Goal: Information Seeking & Learning: Learn about a topic

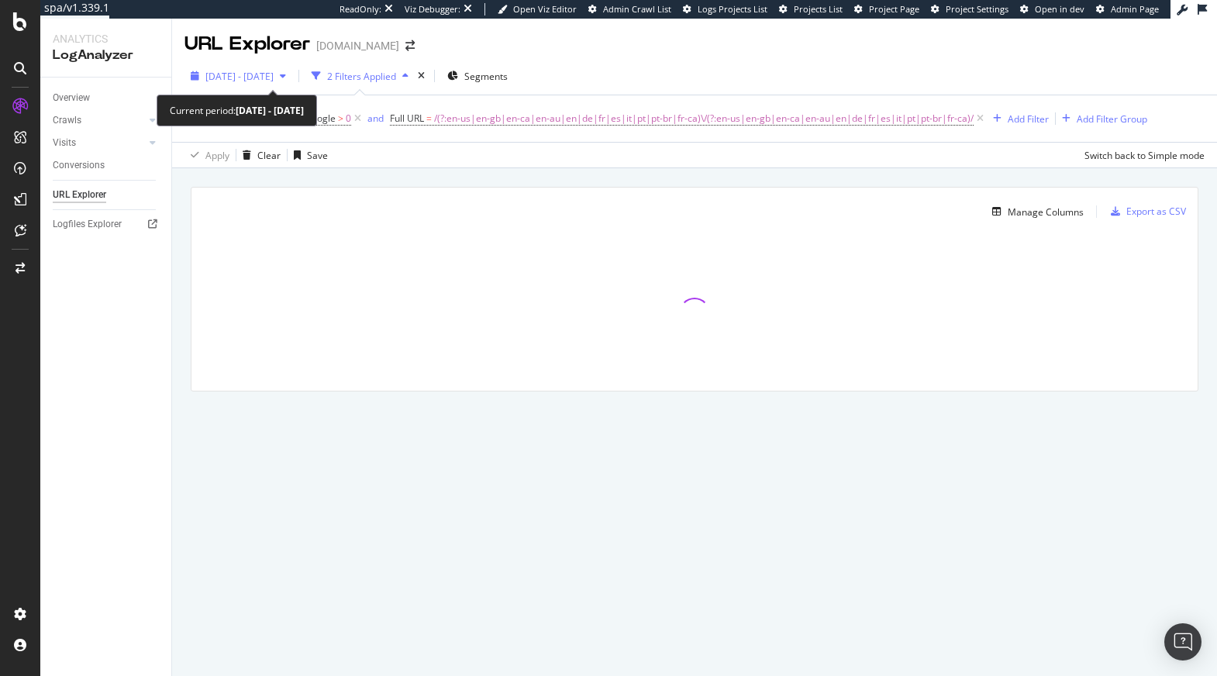
click at [274, 76] on span "2024 Dec. 16th - 2025 Mar. 15th" at bounding box center [239, 76] width 68 height 13
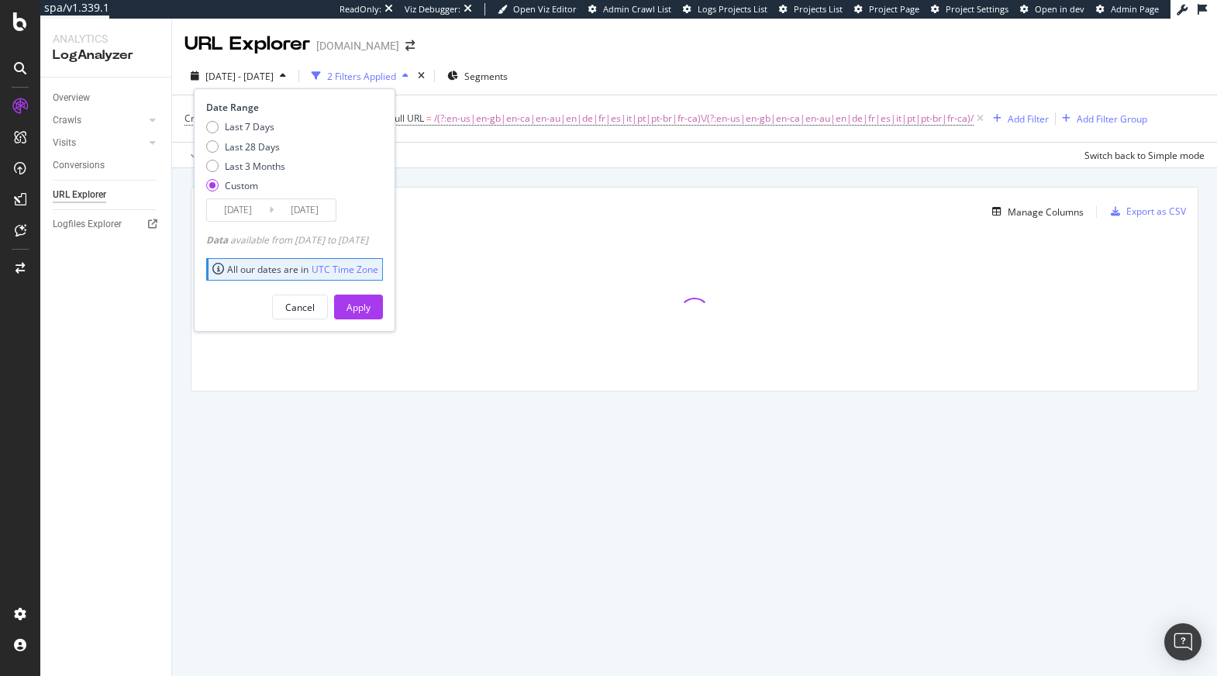
click at [584, 175] on div "Manage Columns Export as CSV Full URL Crawls: Count On Period By Google" at bounding box center [694, 306] width 1045 height 277
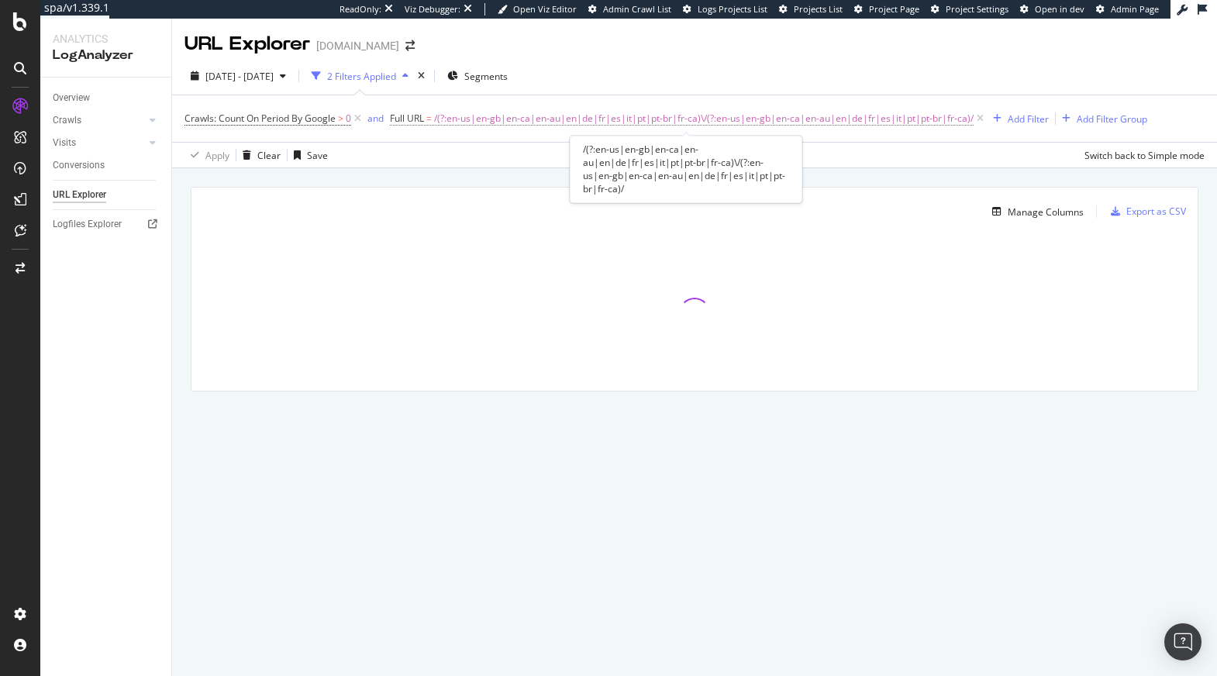
click at [607, 119] on span "/(?:en-us|en-gb|en-ca|en-au|en|de|fr|es|it|pt|pt-br|fr-ca)\/(?:en-us|en-gb|en-c…" at bounding box center [703, 119] width 539 height 22
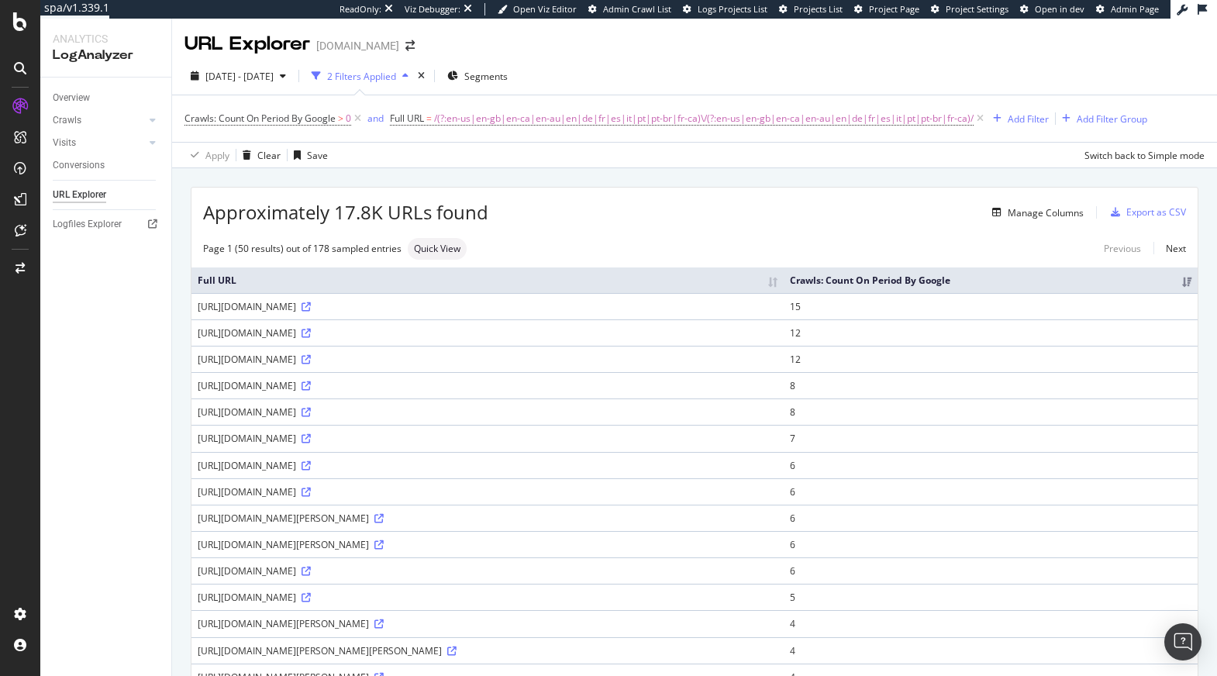
click at [274, 78] on span "2024 Dec. 16th - 2025 Mar. 15th" at bounding box center [239, 76] width 68 height 13
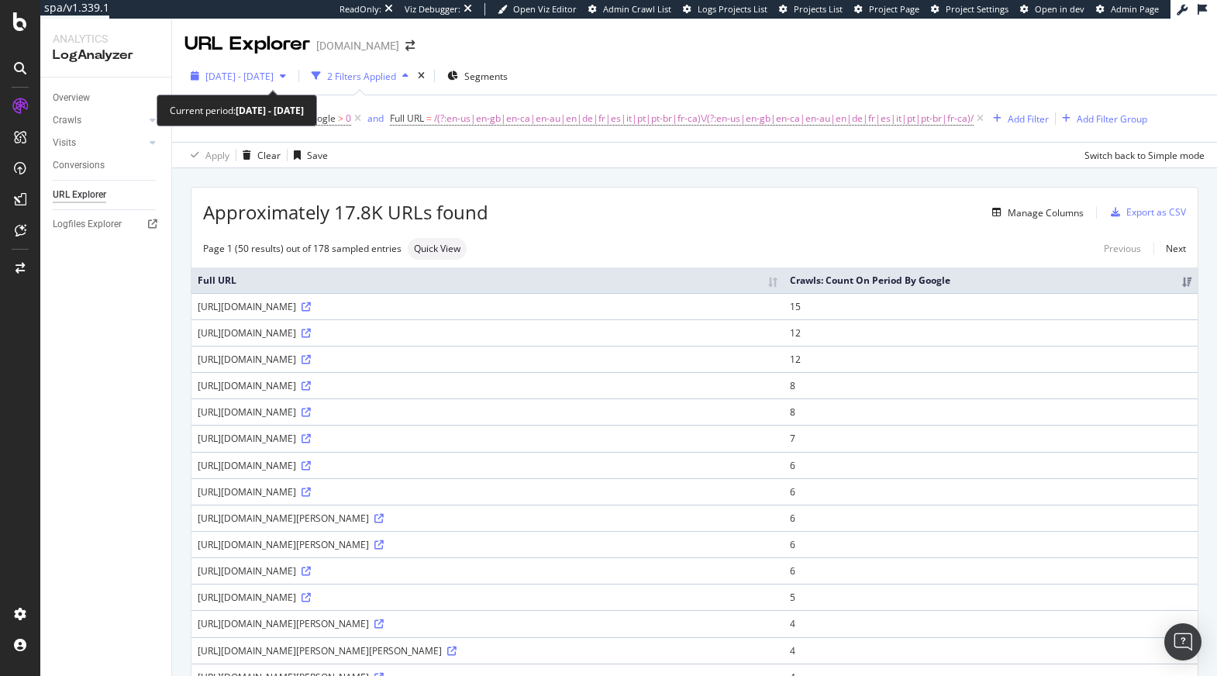
click at [274, 79] on span "2024 Dec. 16th - 2025 Mar. 15th" at bounding box center [239, 76] width 68 height 13
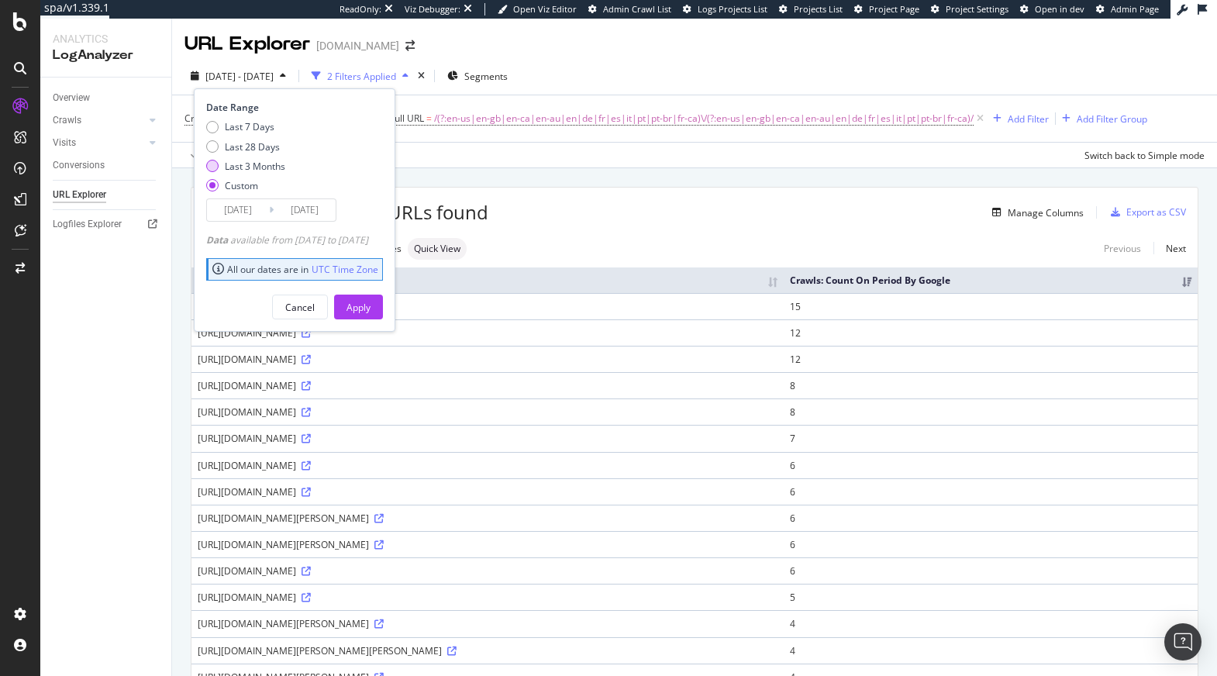
click at [279, 169] on div "Last 3 Months" at bounding box center [255, 166] width 60 height 13
type input "2025/07/09"
type input "2025/10/08"
click at [267, 151] on div "Last 28 Days" at bounding box center [252, 146] width 55 height 13
type input "2025/09/11"
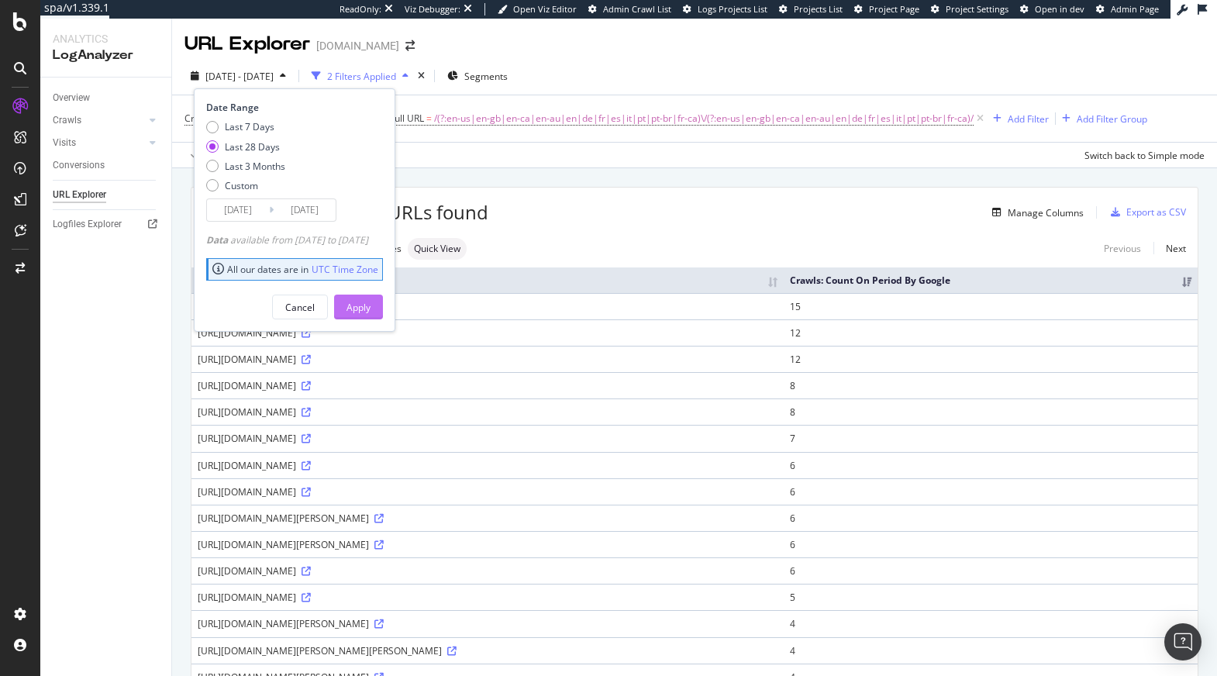
click at [370, 302] on div "Apply" at bounding box center [358, 307] width 24 height 13
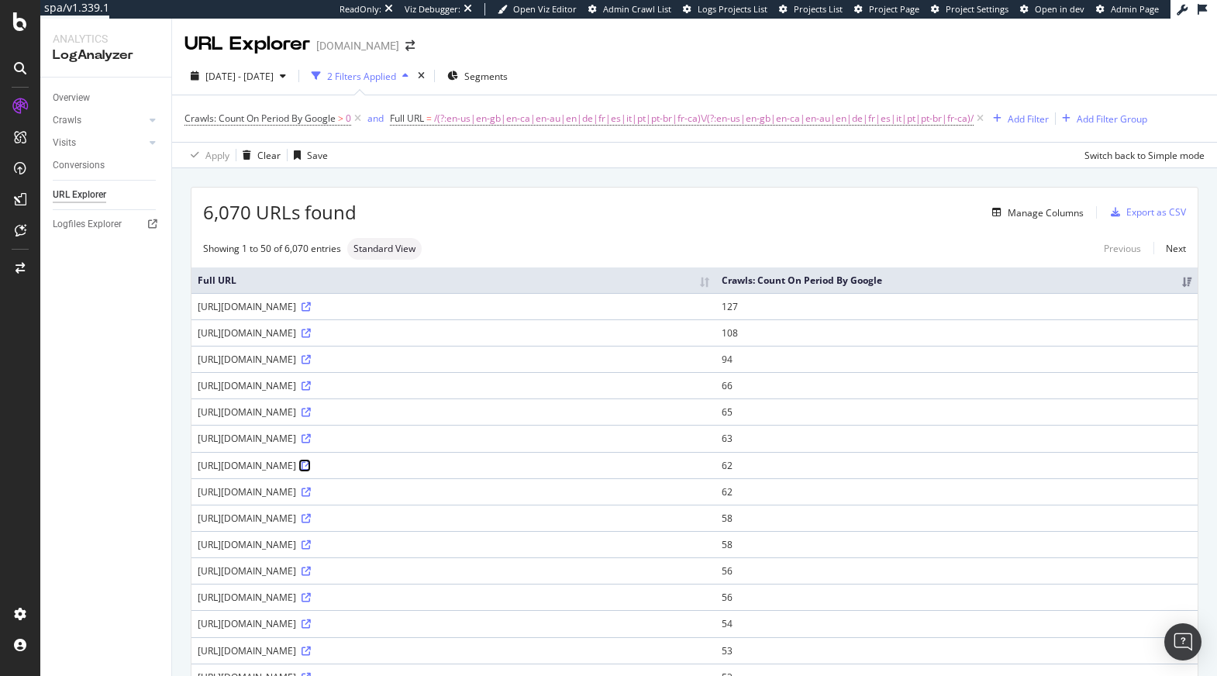
click at [311, 461] on icon at bounding box center [305, 465] width 9 height 9
click at [311, 542] on icon at bounding box center [305, 544] width 9 height 9
click at [1035, 215] on div "Manage Columns" at bounding box center [1045, 212] width 76 height 13
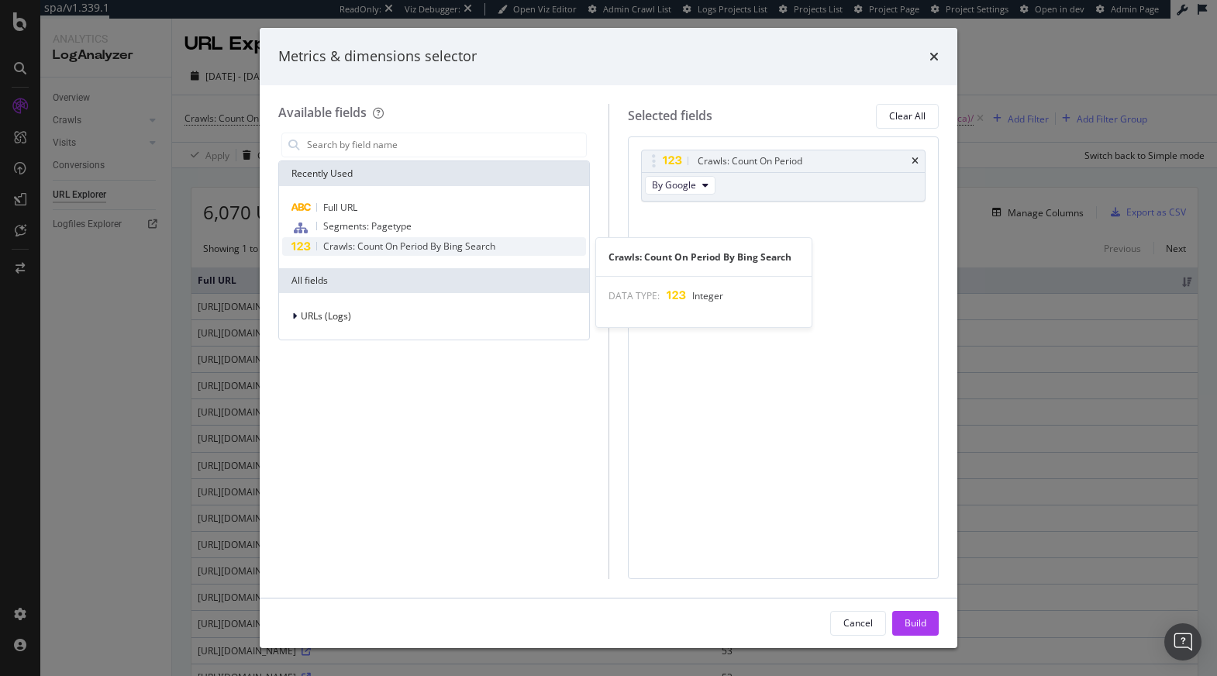
click at [397, 244] on span "Crawls: Count On Period By Bing Search" at bounding box center [409, 245] width 172 height 13
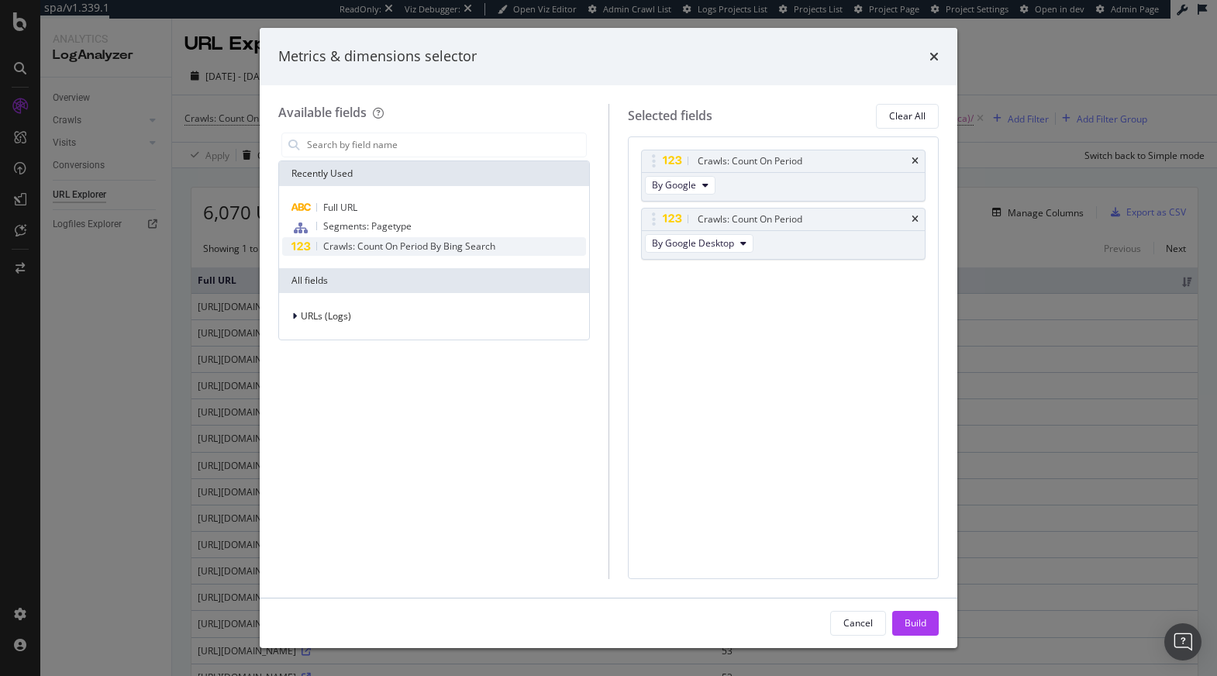
click at [397, 244] on span "Crawls: Count On Period By Bing Search" at bounding box center [409, 245] width 172 height 13
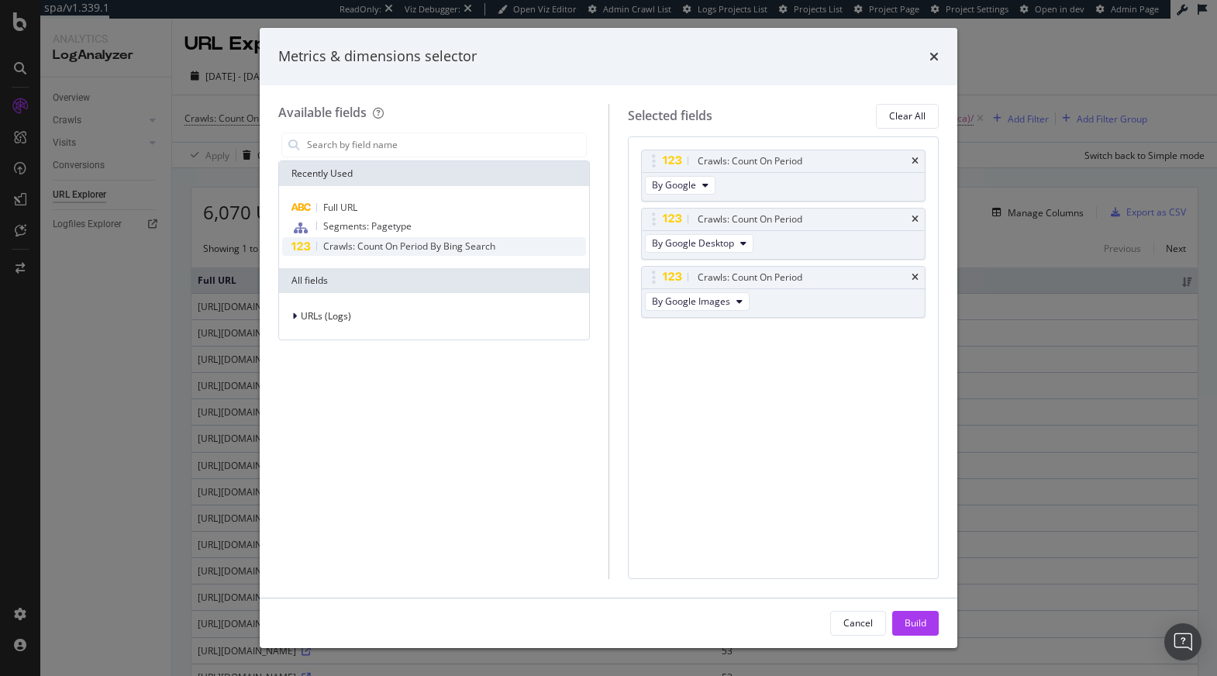
click at [397, 244] on span "Crawls: Count On Period By Bing Search" at bounding box center [409, 245] width 172 height 13
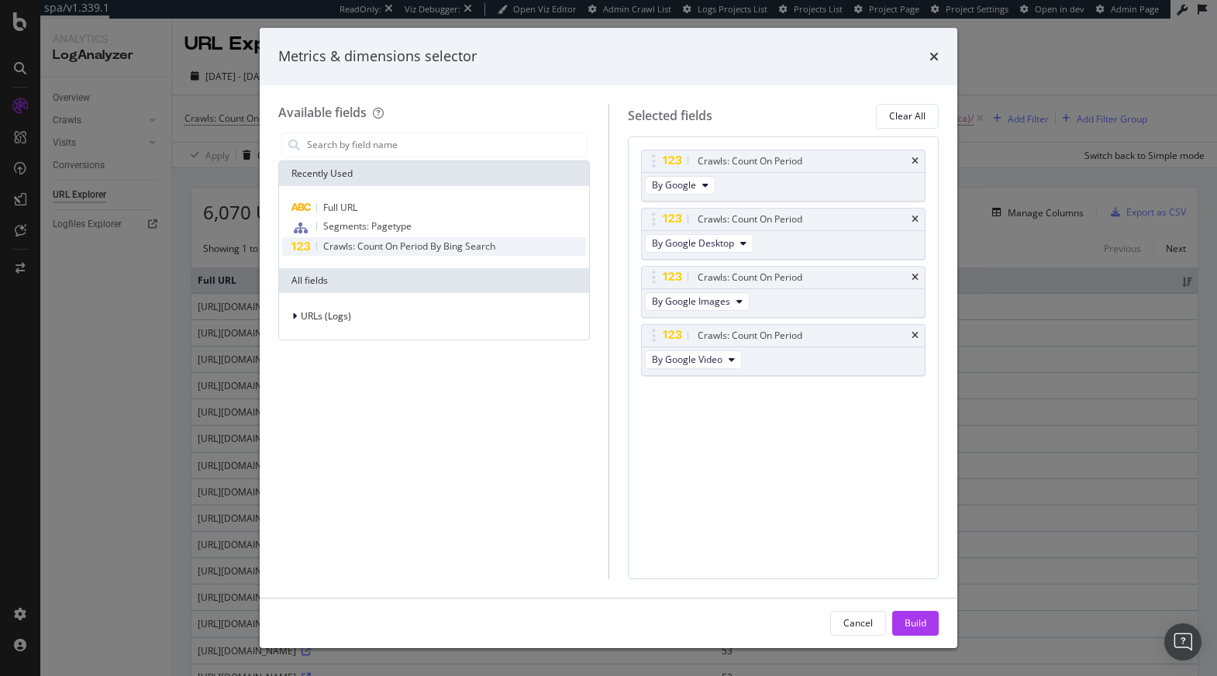
click at [397, 244] on span "Crawls: Count On Period By Bing Search" at bounding box center [409, 245] width 172 height 13
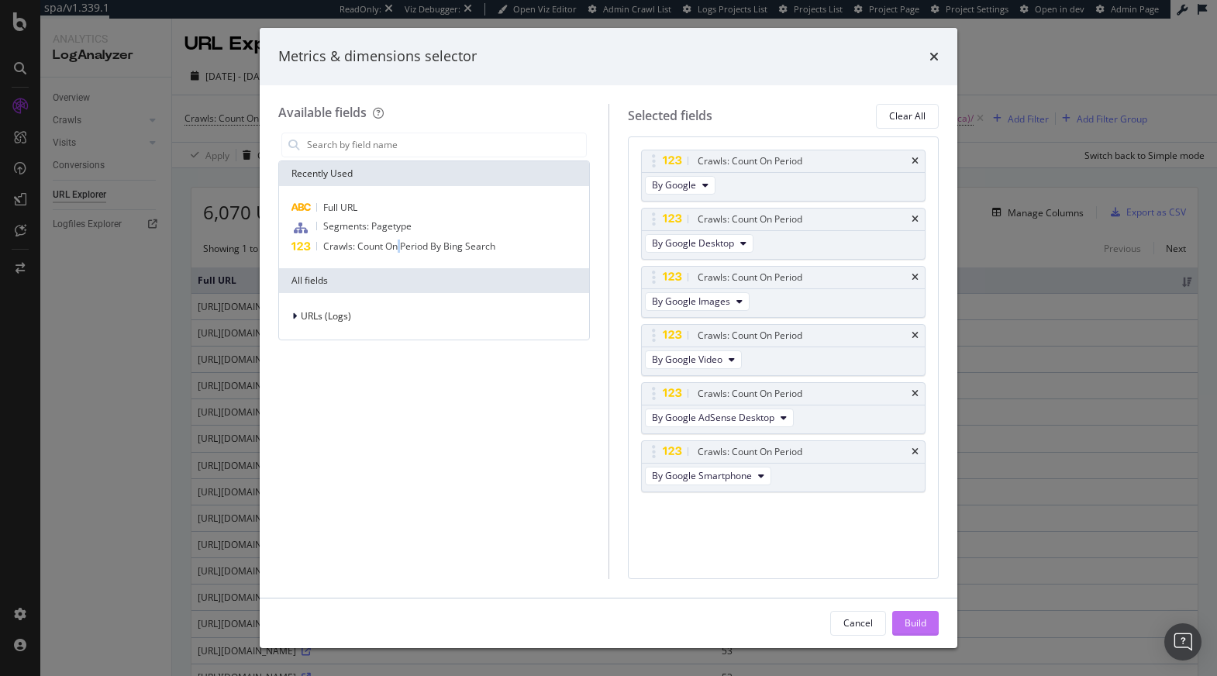
click at [915, 622] on div "Build" at bounding box center [915, 622] width 22 height 13
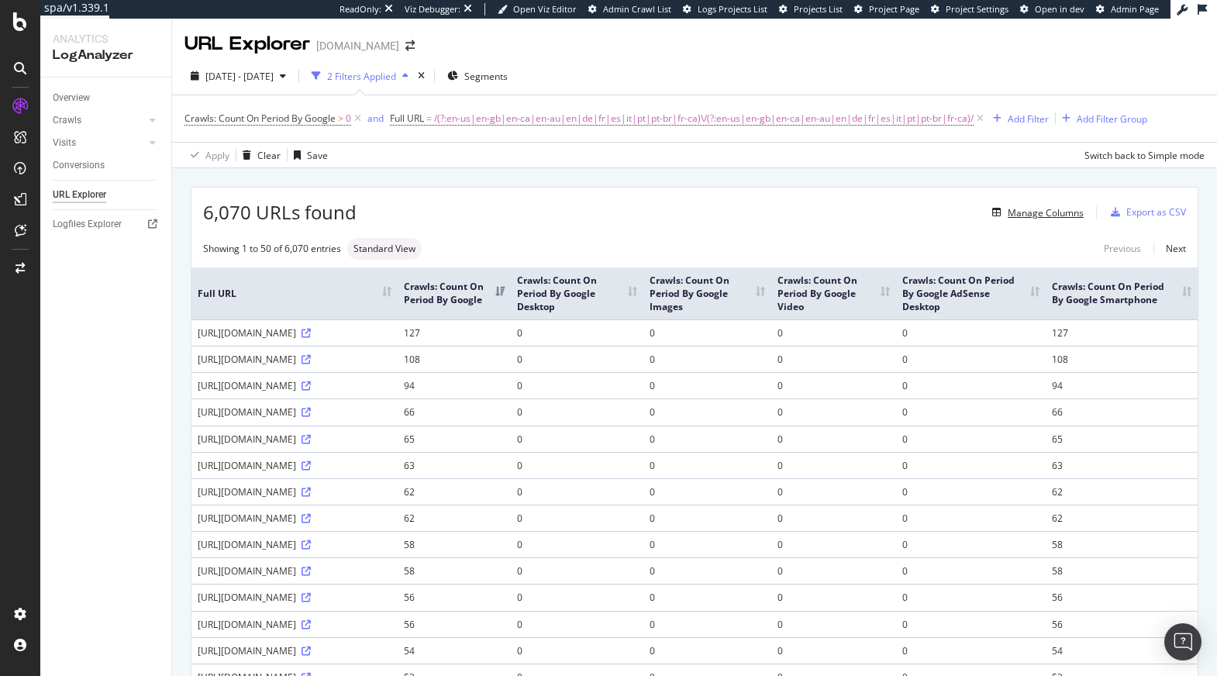
scroll to position [1622, 0]
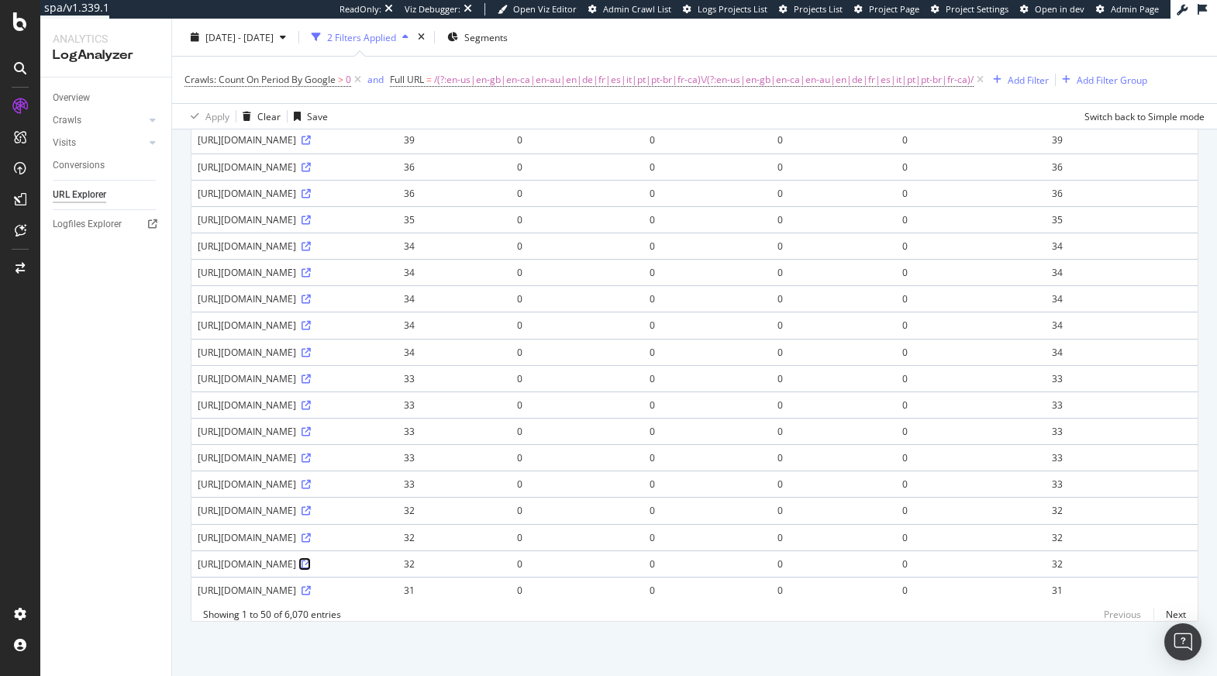
click at [311, 560] on icon at bounding box center [305, 564] width 9 height 9
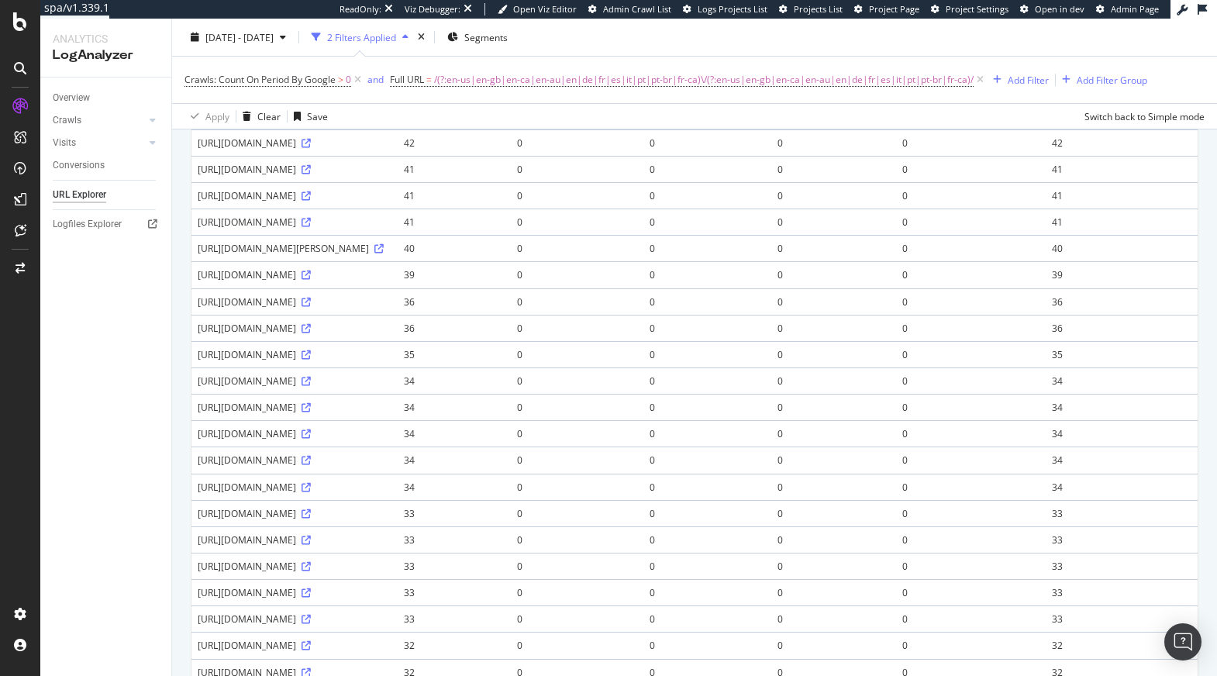
scroll to position [891, 0]
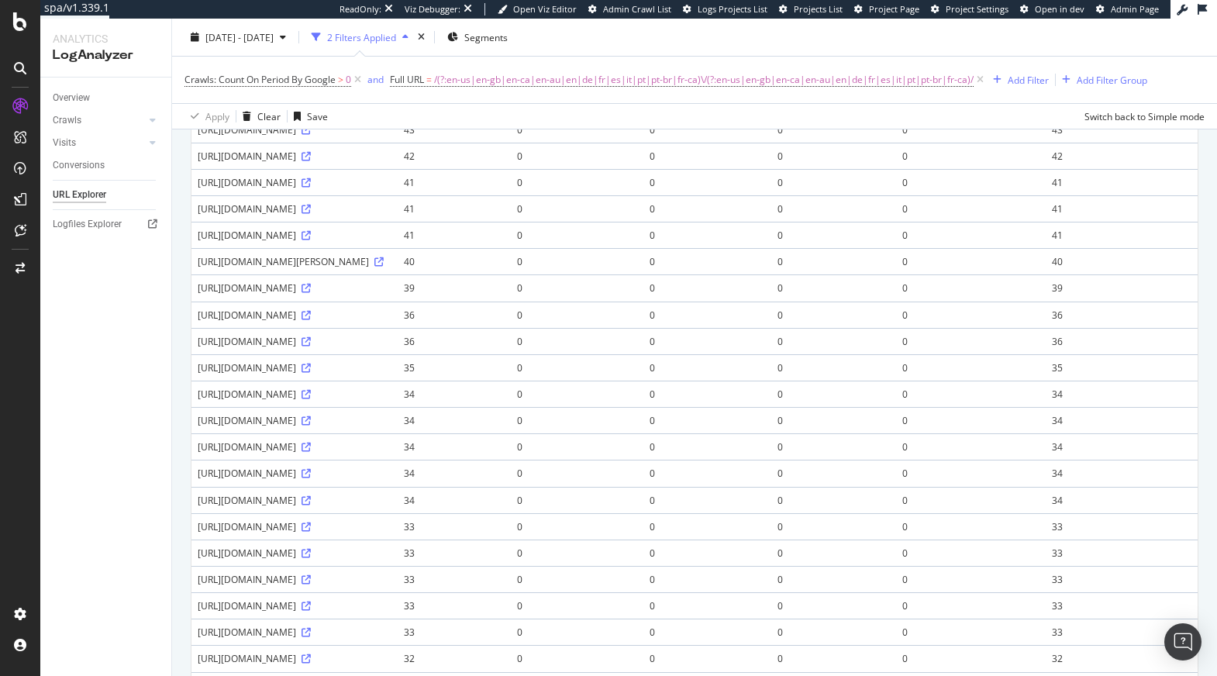
click at [301, 55] on icon at bounding box center [305, 50] width 9 height 9
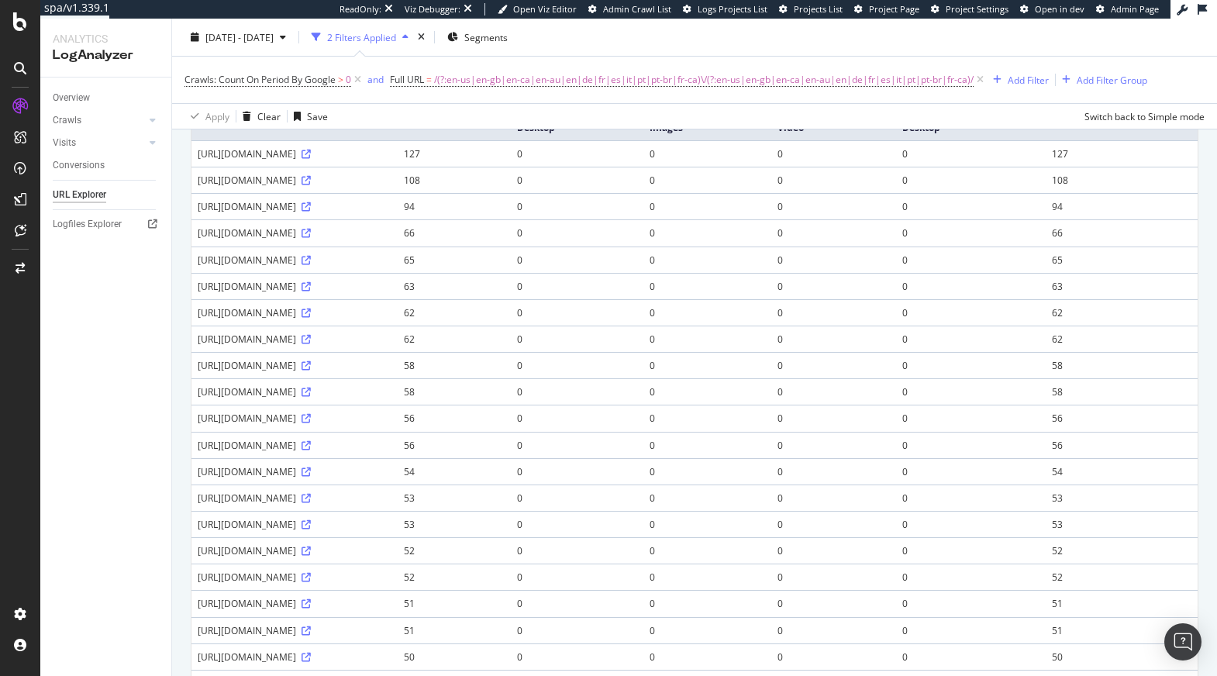
scroll to position [0, 0]
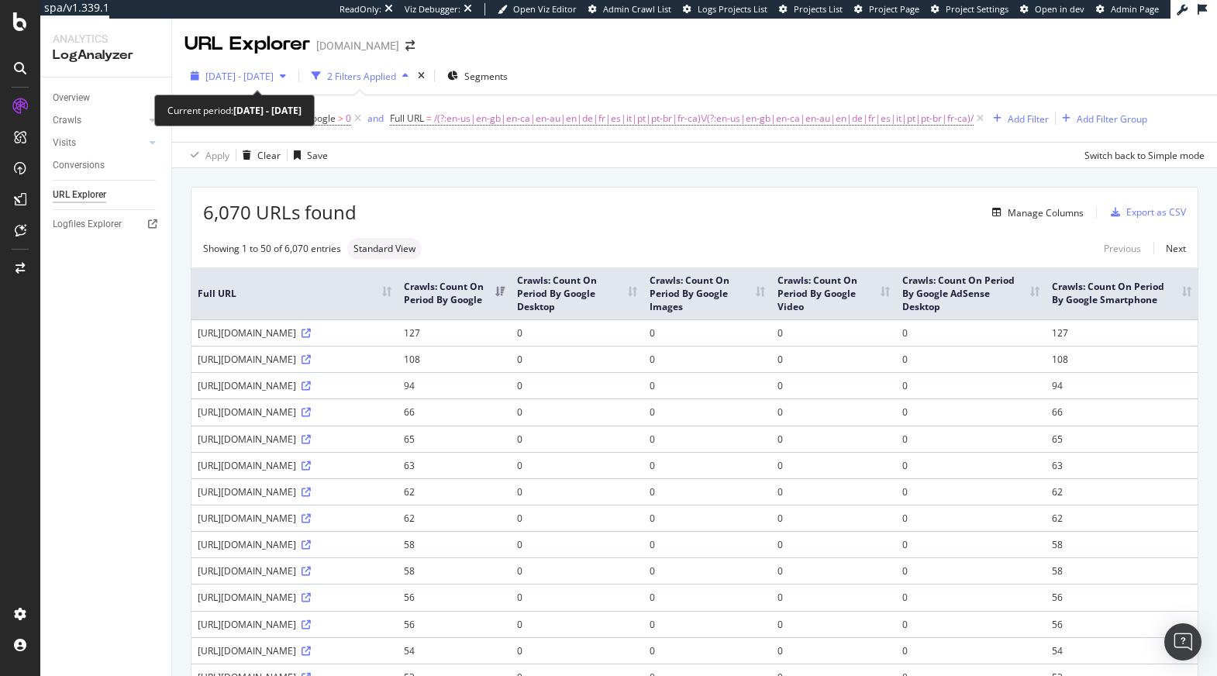
click at [274, 73] on span "2025 Sep. 11th - Oct. 8th" at bounding box center [239, 76] width 68 height 13
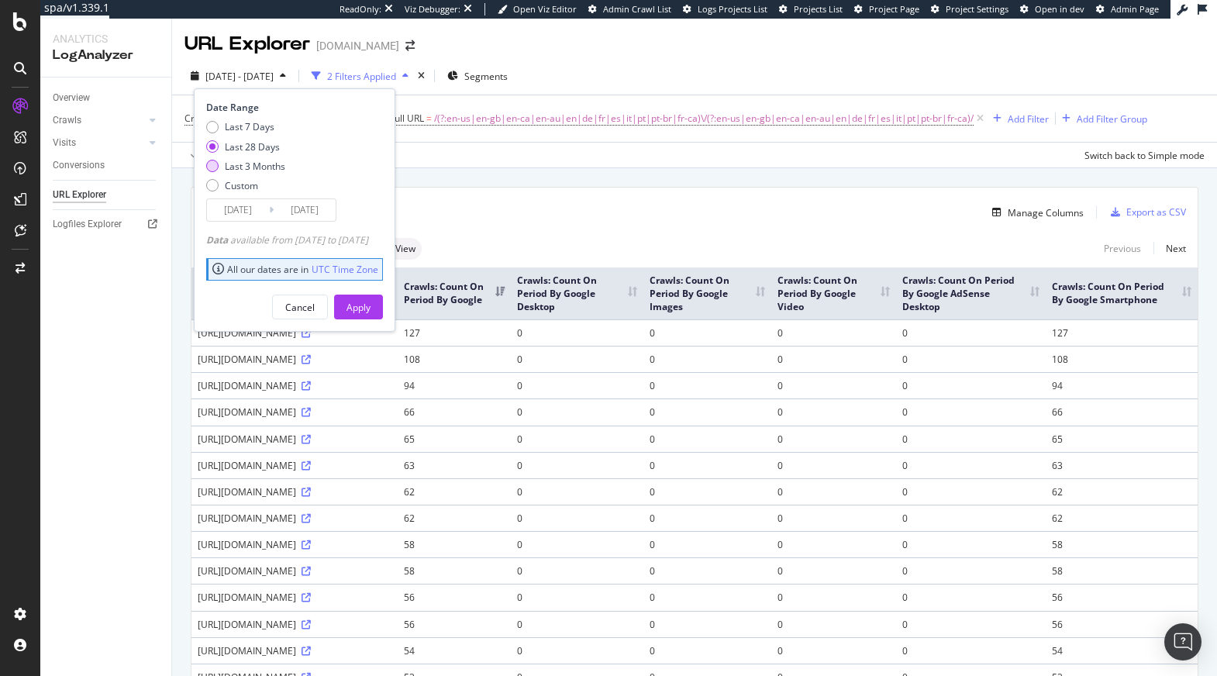
click at [277, 167] on div "Last 3 Months" at bounding box center [255, 166] width 60 height 13
type input "2025/07/09"
click at [370, 296] on div "Apply" at bounding box center [358, 306] width 24 height 23
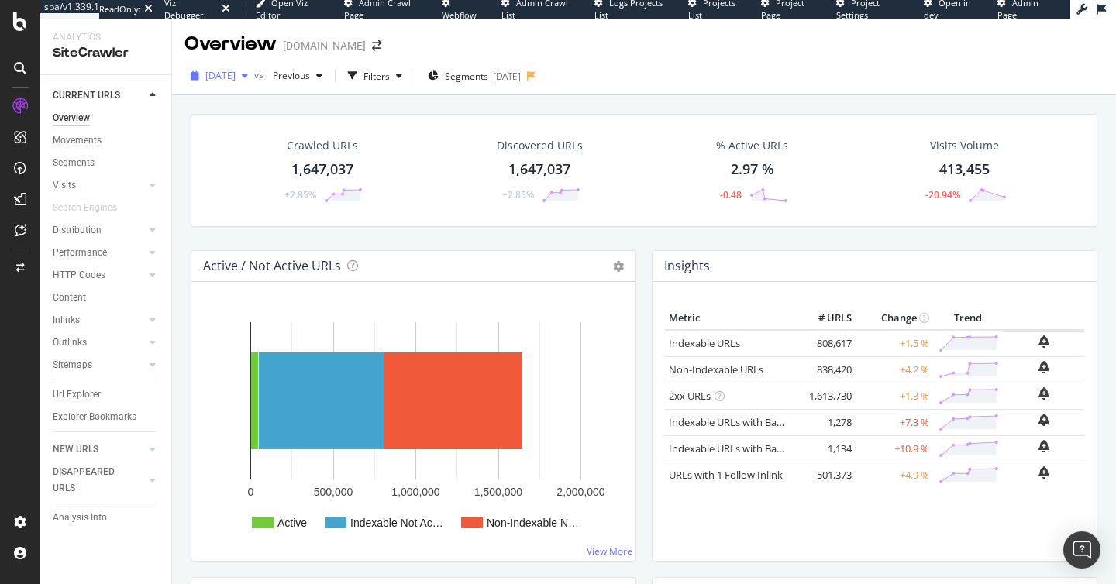
click at [224, 76] on span "2024 May. 31st" at bounding box center [220, 75] width 30 height 13
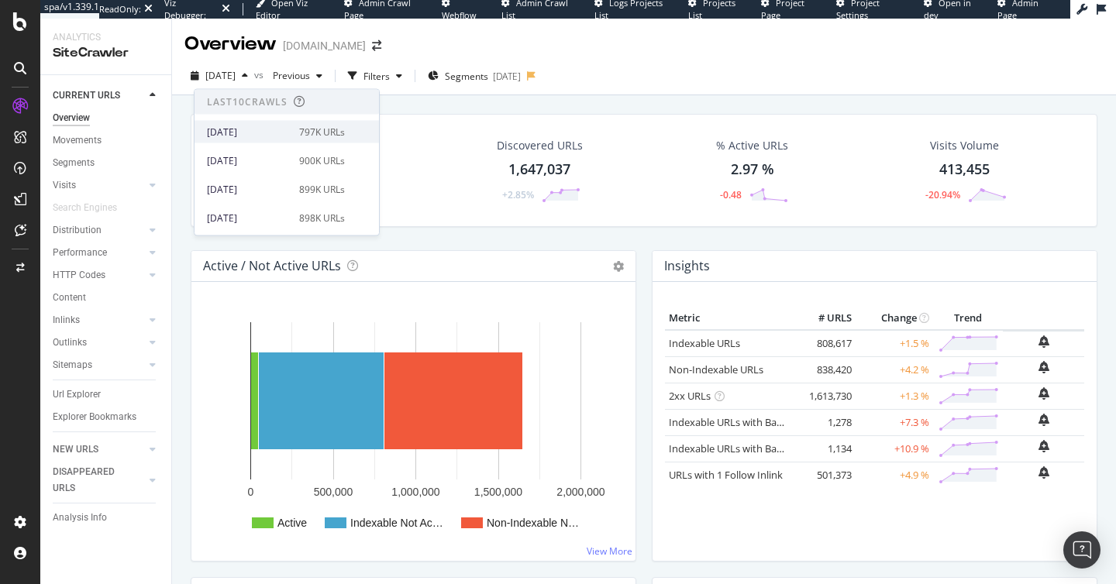
click at [256, 134] on div "[DATE]" at bounding box center [248, 132] width 83 height 14
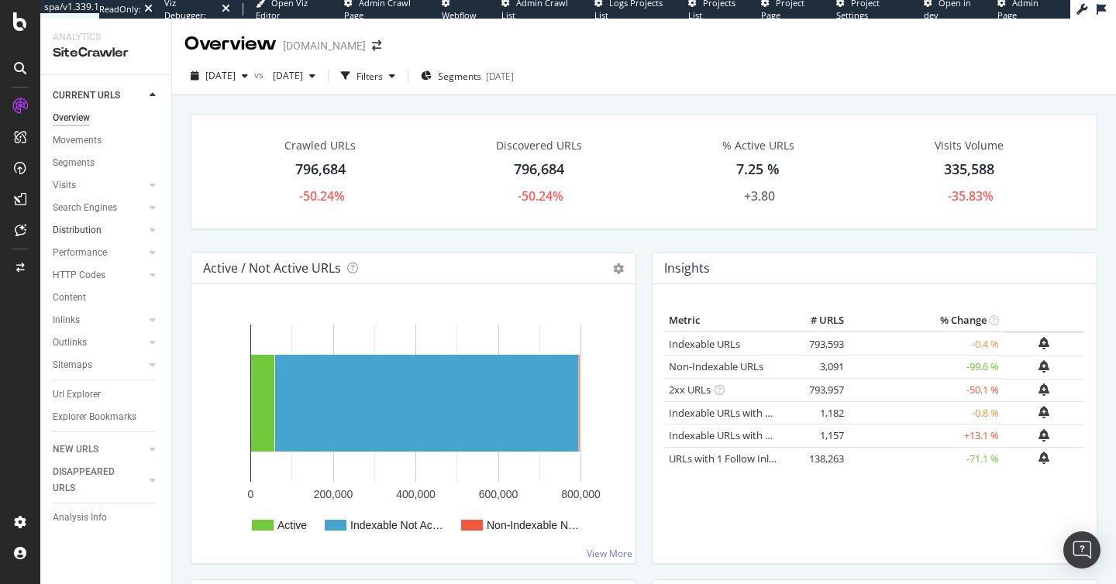
click at [101, 232] on link "Distribution" at bounding box center [99, 230] width 92 height 16
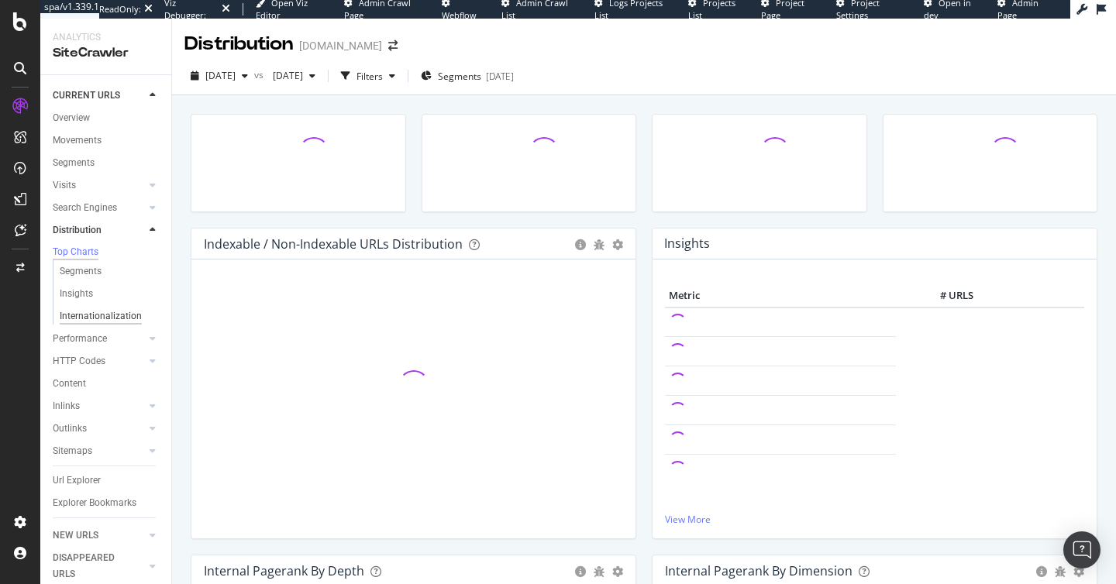
click at [117, 323] on div "Internationalization" at bounding box center [101, 316] width 82 height 16
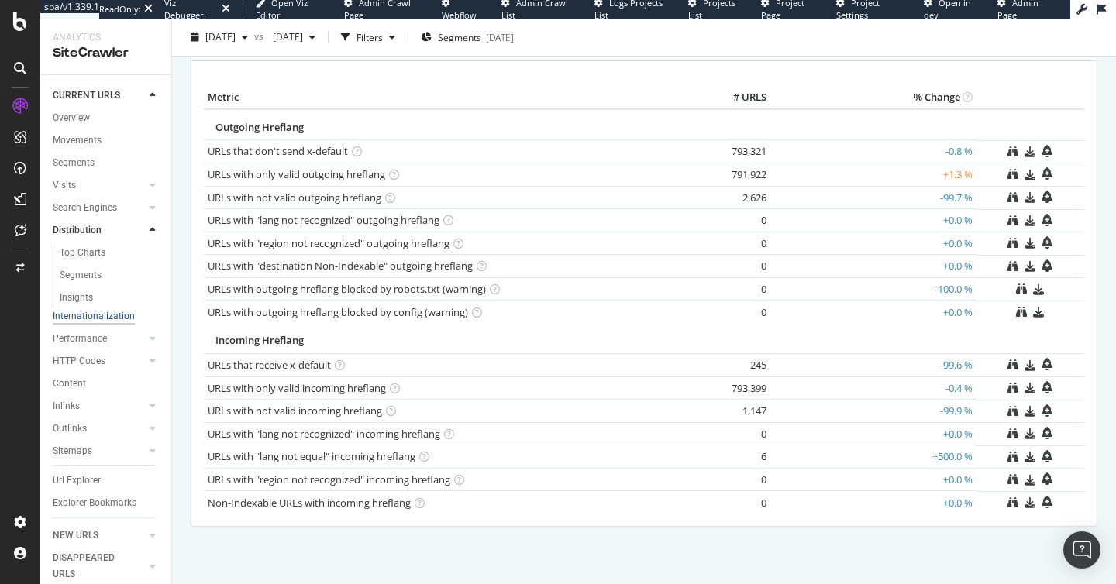
scroll to position [411, 0]
click at [322, 153] on link "URLs that don't send x-default" at bounding box center [278, 151] width 140 height 14
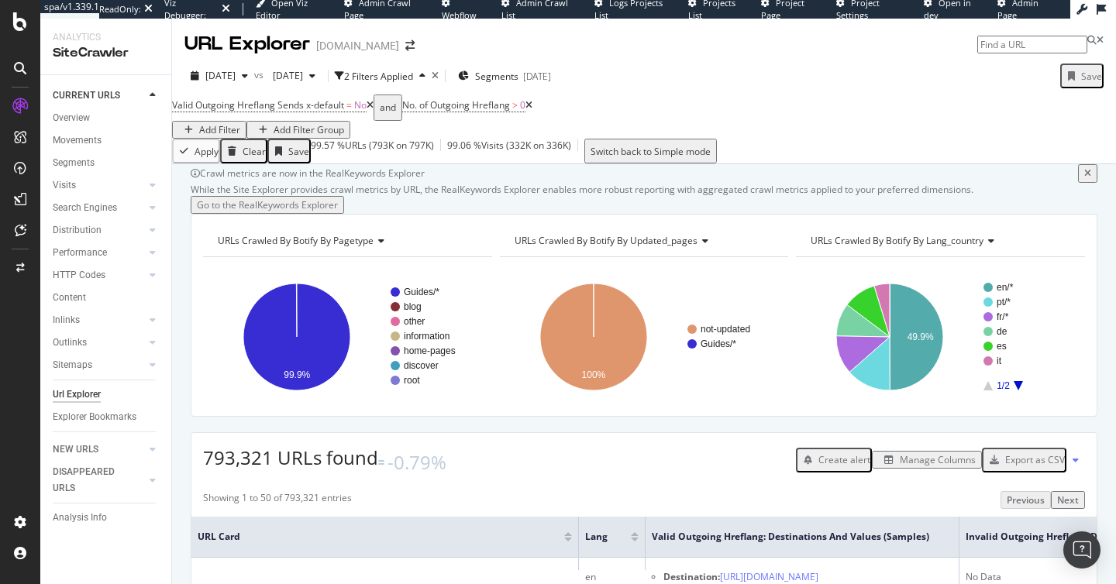
paste input "https://www.raileurope.com/de/destinations/trains-to-agropoli"
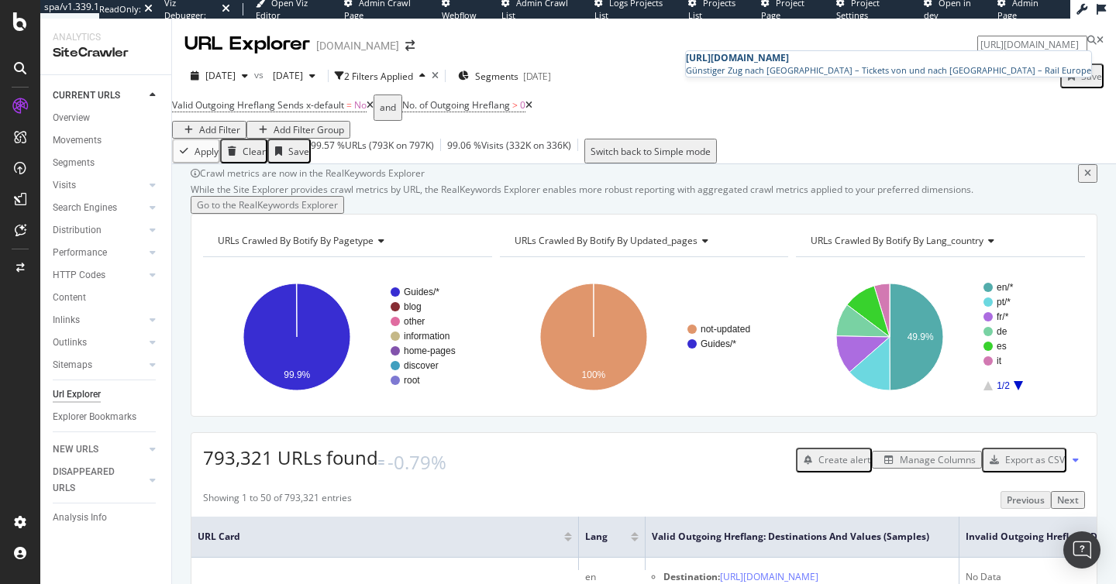
type input "https://www.raileurope.com/de/destinations/trains-to-agropoli"
click at [789, 60] on span "https://www.raileurope.com/de/destinations/trains-to-agropoli" at bounding box center [737, 57] width 103 height 13
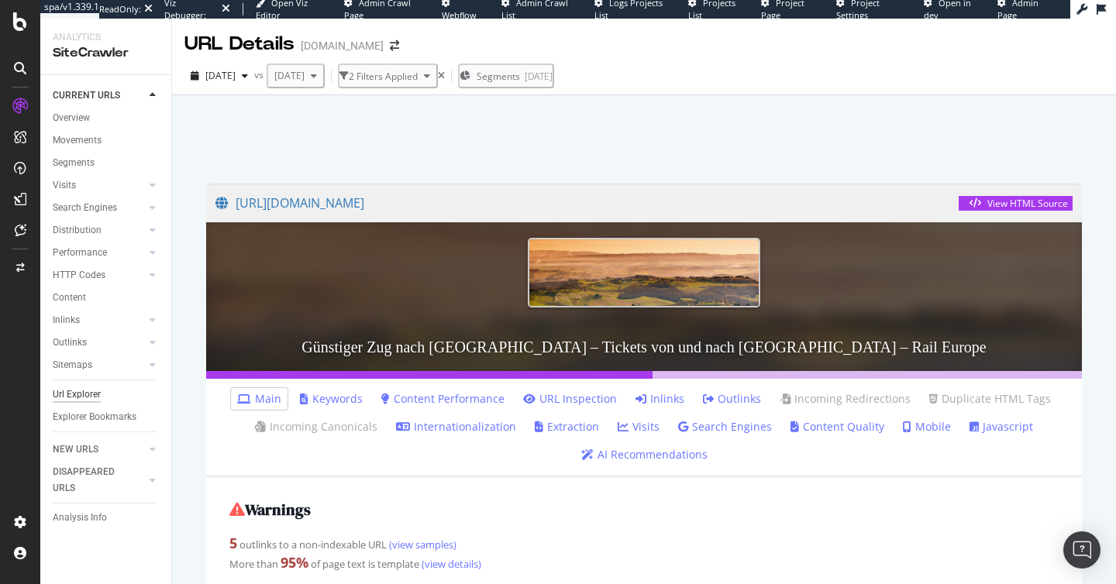
click at [69, 390] on div "Url Explorer" at bounding box center [77, 395] width 48 height 16
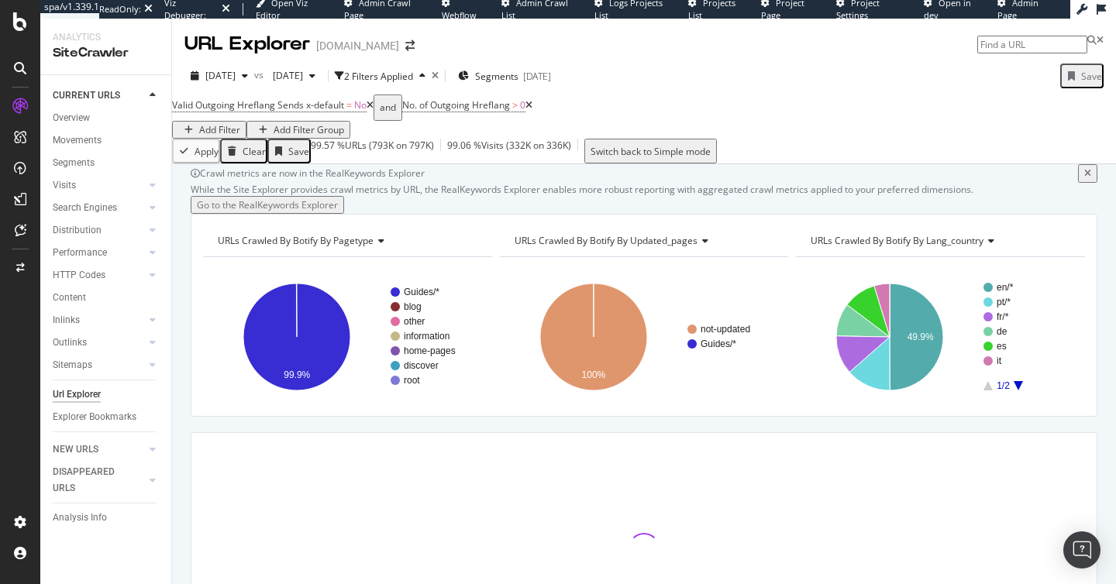
click at [374, 110] on icon at bounding box center [370, 105] width 7 height 9
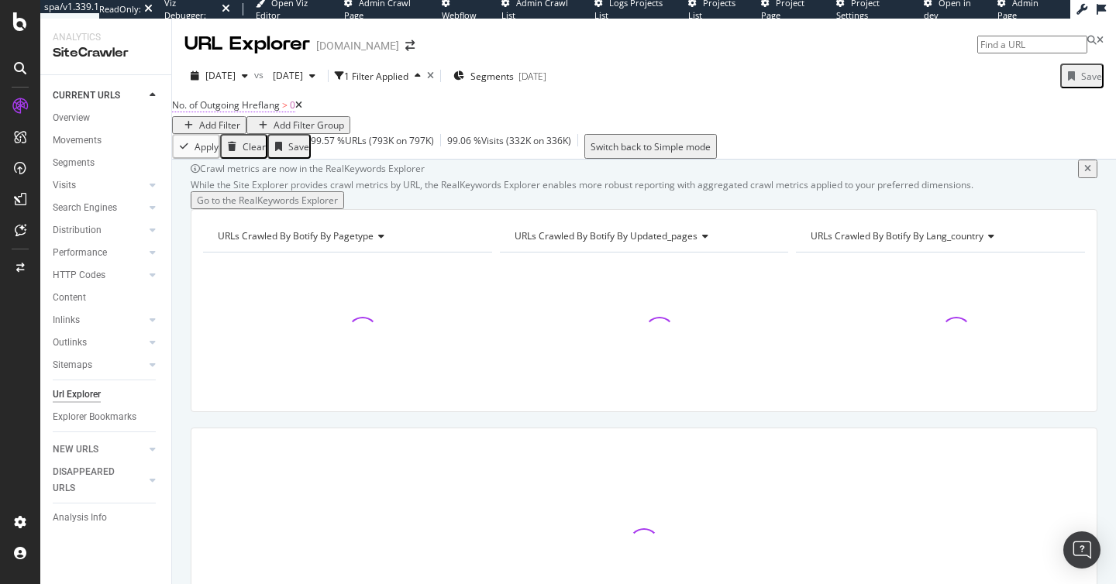
click at [260, 112] on span "No. of Outgoing Hreflang" at bounding box center [226, 104] width 108 height 13
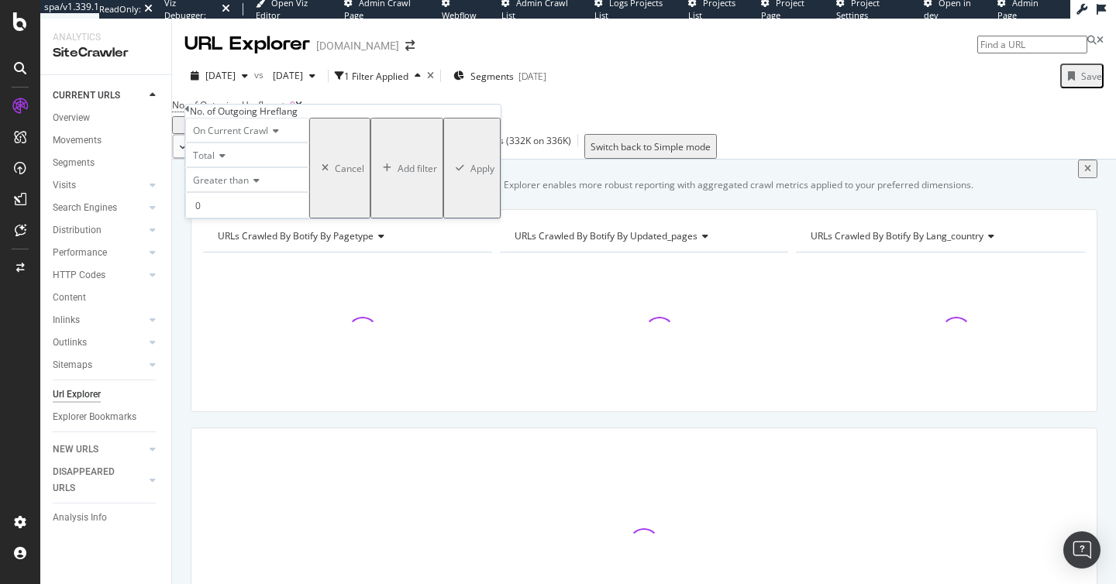
drag, startPoint x: 463, startPoint y: 166, endPoint x: 317, endPoint y: 137, distance: 148.5
click at [463, 159] on div "Apply Clear Save 99.57 % URLs ( 793K on 797K ) 99.06 % Visits ( 332K on 336K ) …" at bounding box center [644, 146] width 944 height 25
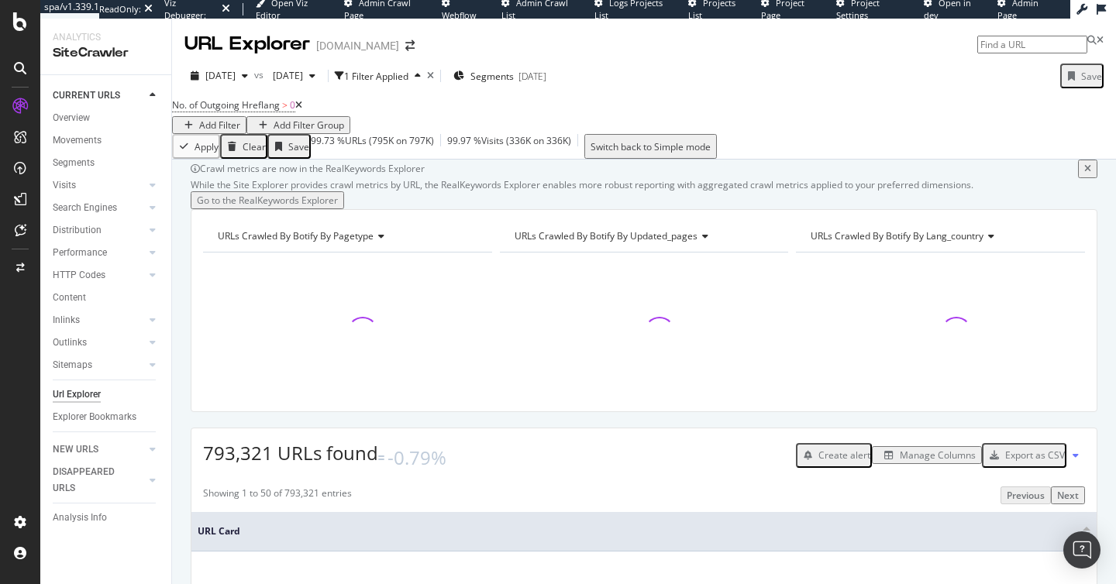
click at [302, 110] on icon at bounding box center [298, 105] width 7 height 9
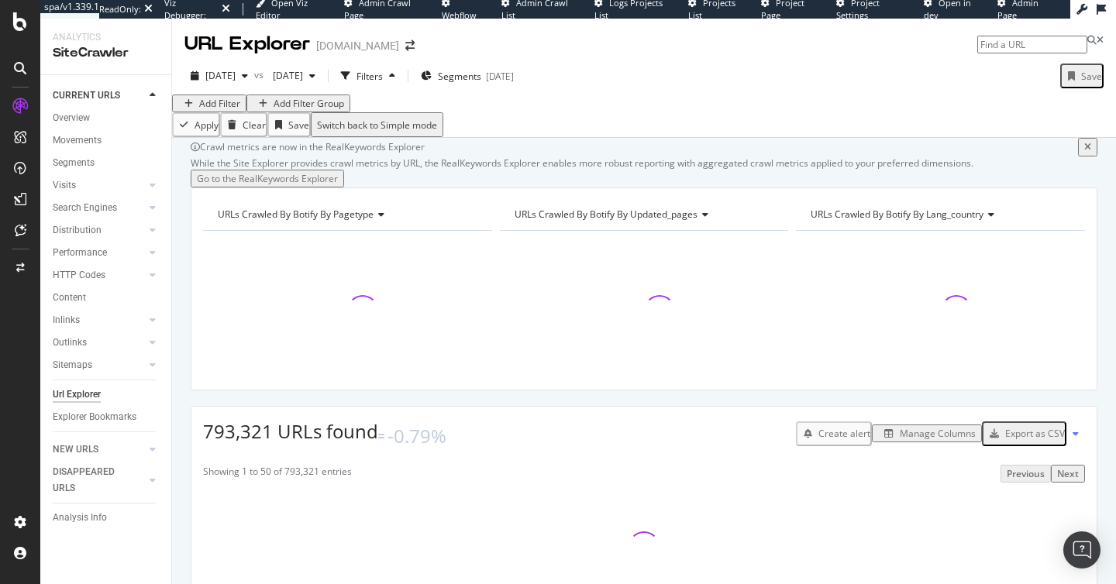
click at [219, 109] on div "Add Filter" at bounding box center [209, 103] width 62 height 13
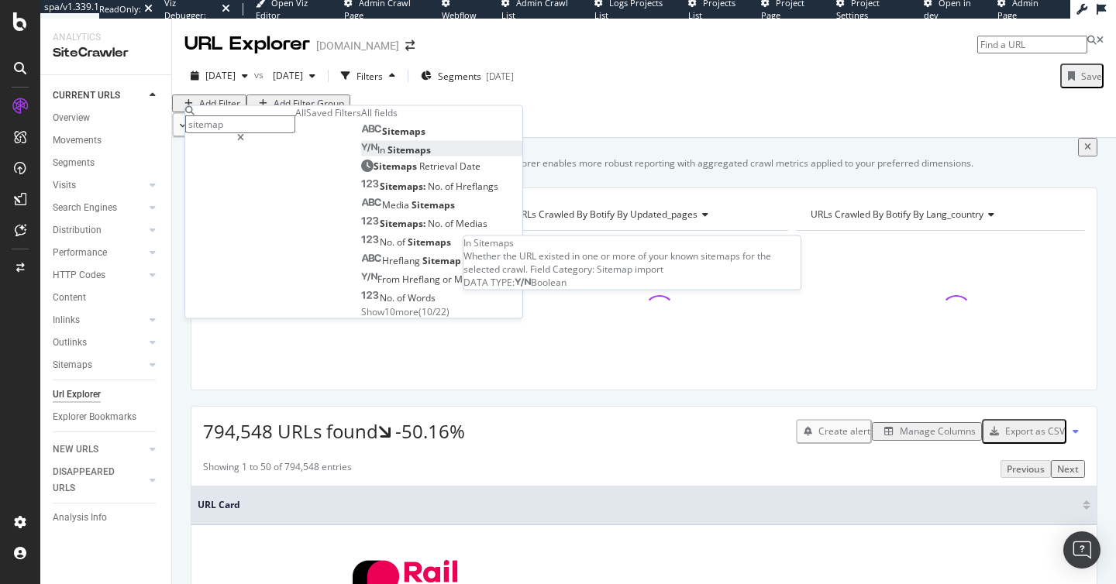
type input "sitemap"
click at [387, 157] on span "Sitemaps" at bounding box center [408, 149] width 43 height 13
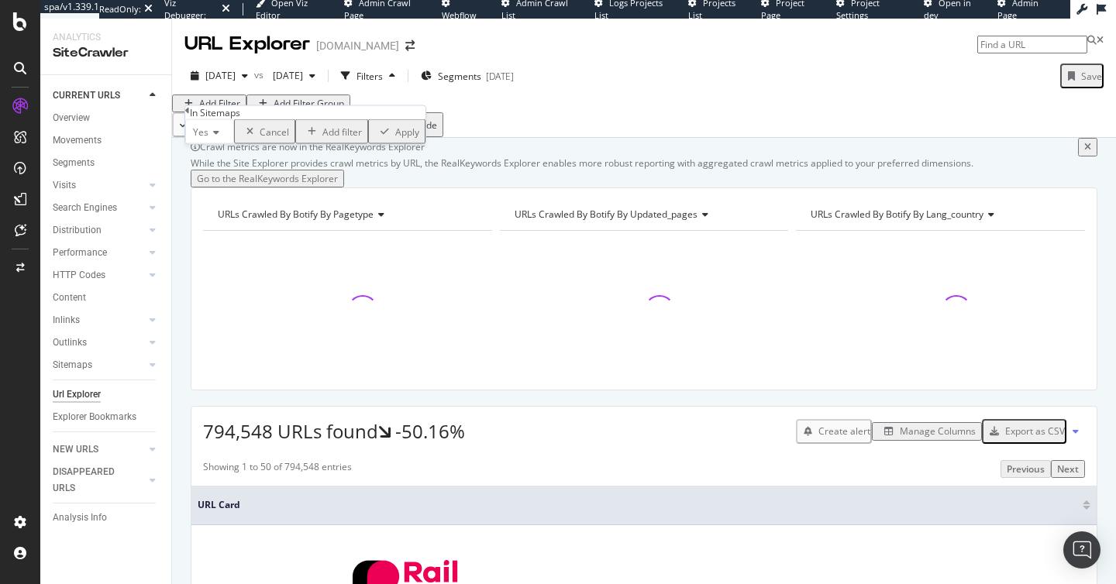
click at [208, 139] on span "Yes" at bounding box center [200, 132] width 15 height 13
click at [231, 177] on div "No" at bounding box center [209, 168] width 47 height 16
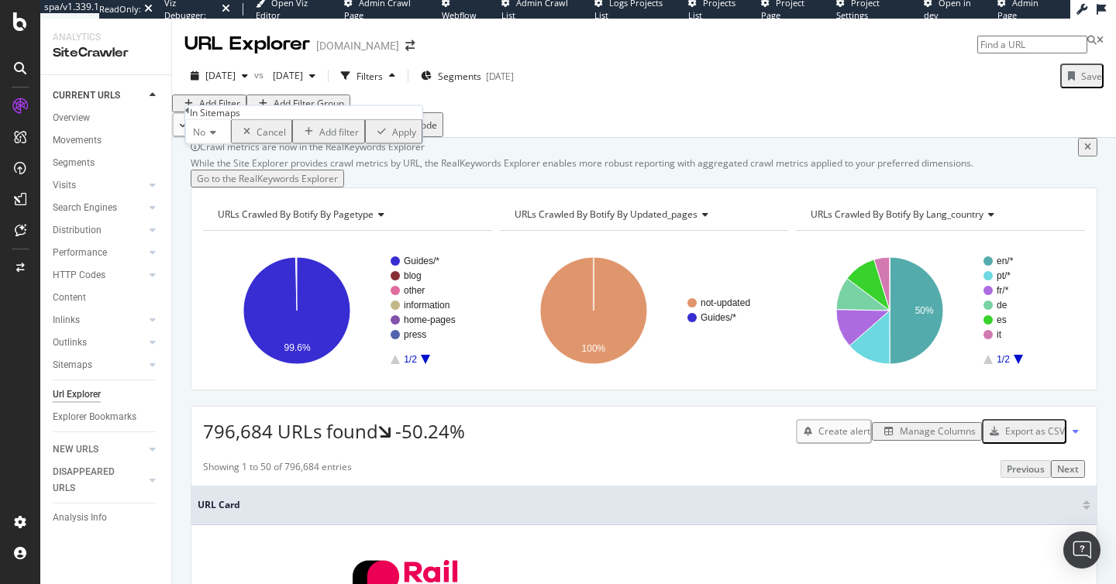
click at [392, 138] on div "Apply" at bounding box center [404, 131] width 24 height 13
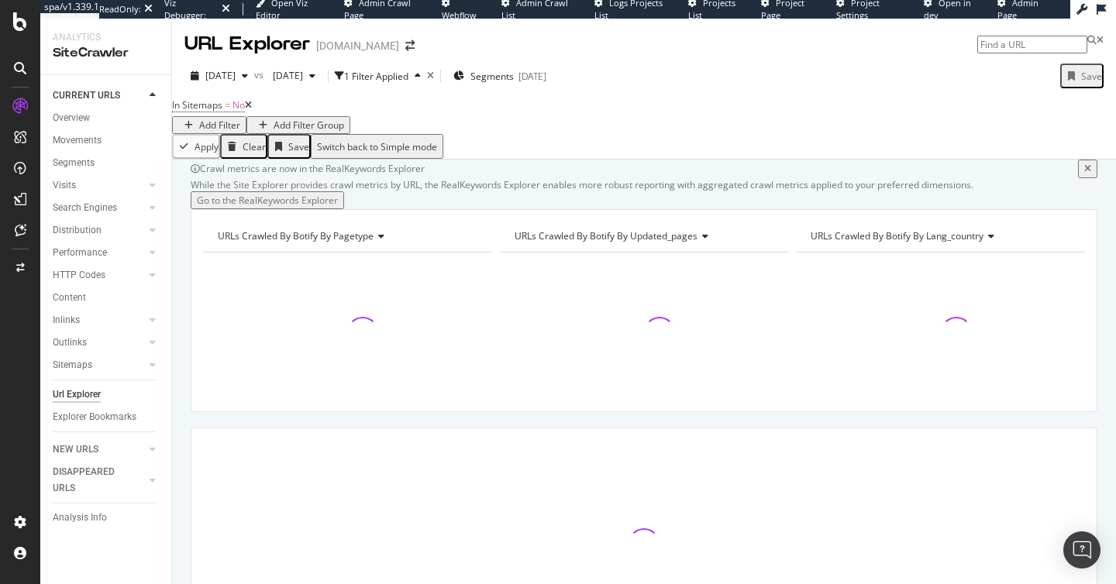
click at [199, 121] on div "button" at bounding box center [188, 125] width 21 height 9
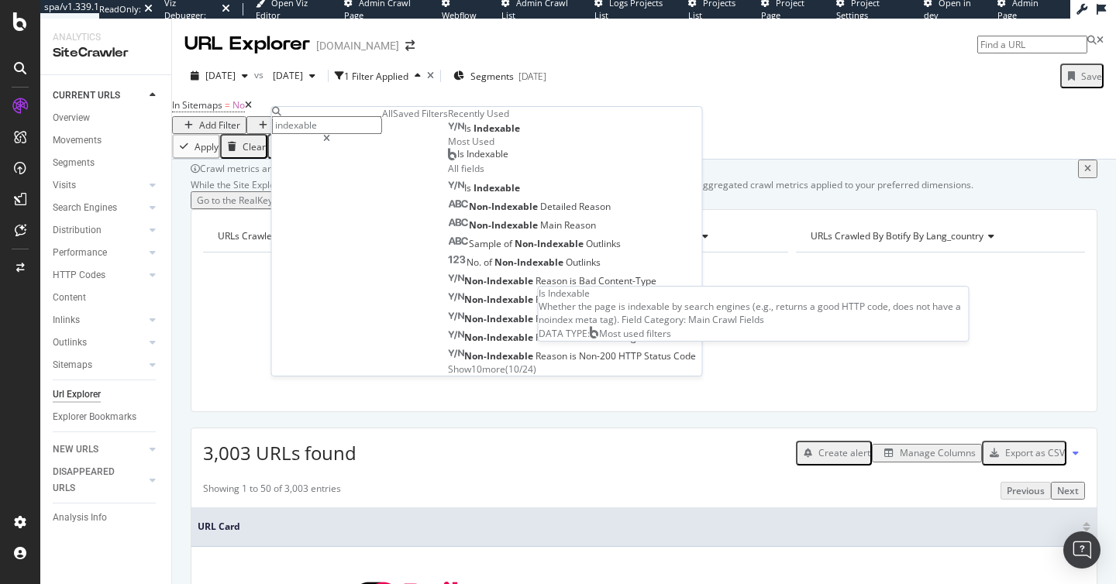
type input "indexable"
click at [448, 160] on div "Is Indexable" at bounding box center [478, 154] width 60 height 12
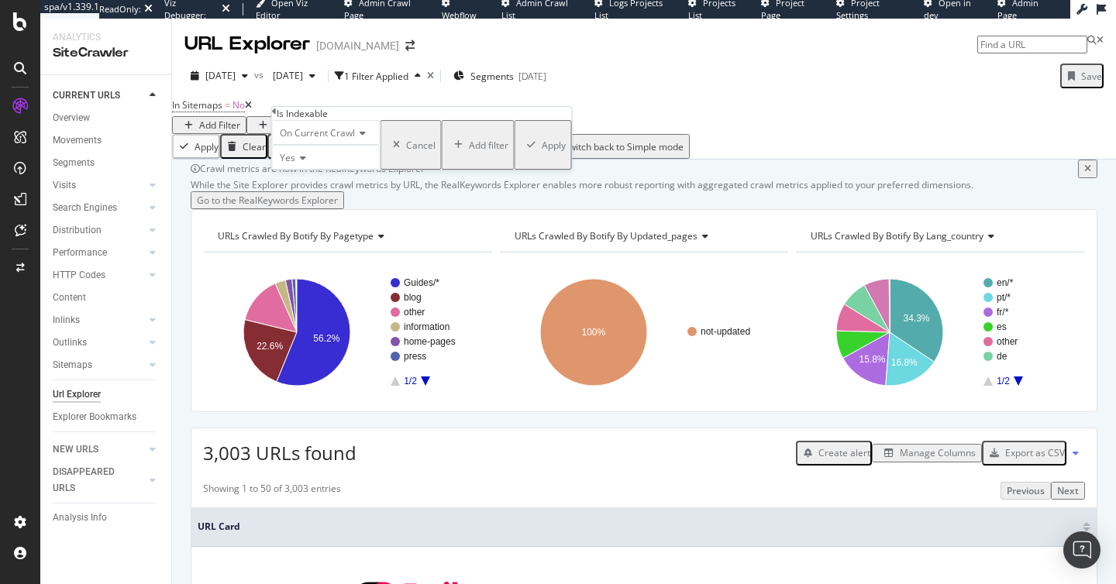
click at [542, 152] on div "Apply" at bounding box center [554, 145] width 24 height 13
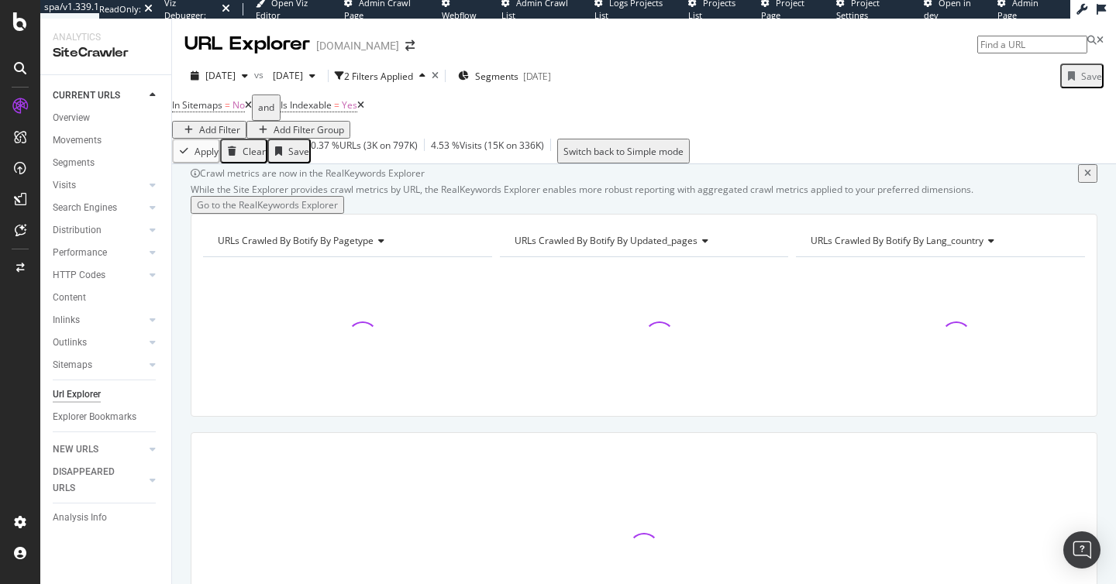
click at [563, 62] on div "2025 Oct. 3rd vs 2024 Mar. 7th 2 Filters Applied Segments 2025-10-03 Save In Si…" at bounding box center [644, 110] width 944 height 107
click at [518, 77] on span "Segments" at bounding box center [496, 76] width 43 height 13
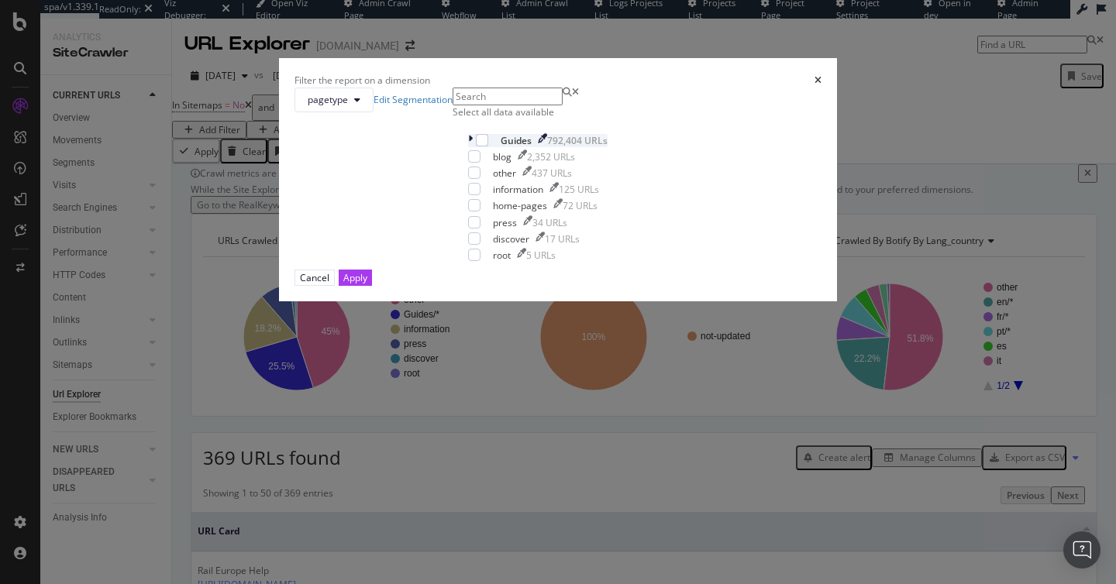
click at [468, 147] on icon "modal" at bounding box center [470, 140] width 5 height 13
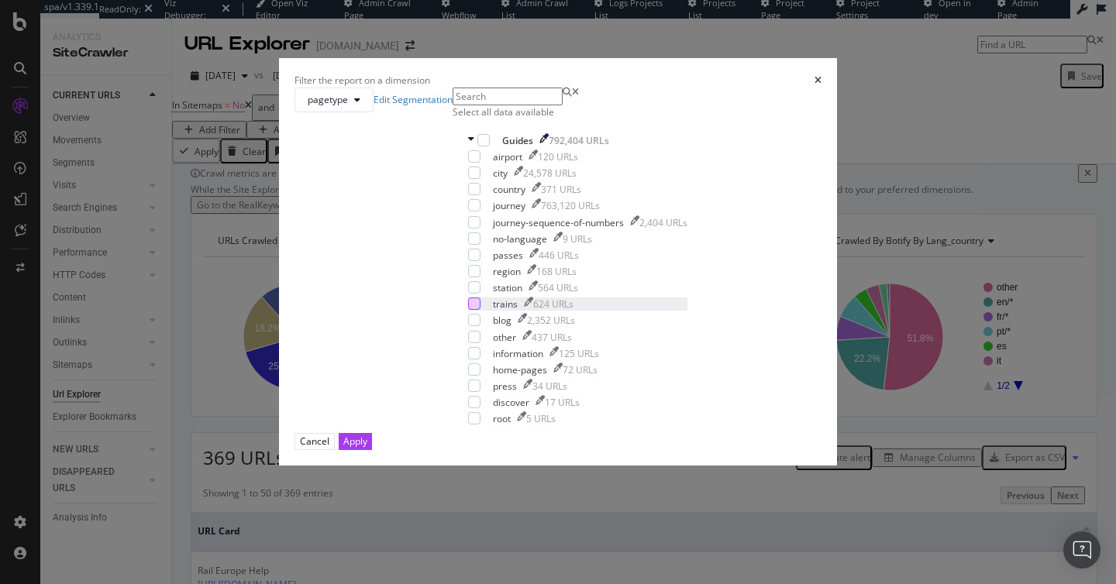
click at [468, 310] on div "modal" at bounding box center [474, 304] width 12 height 12
click at [367, 448] on div "Apply" at bounding box center [355, 441] width 24 height 13
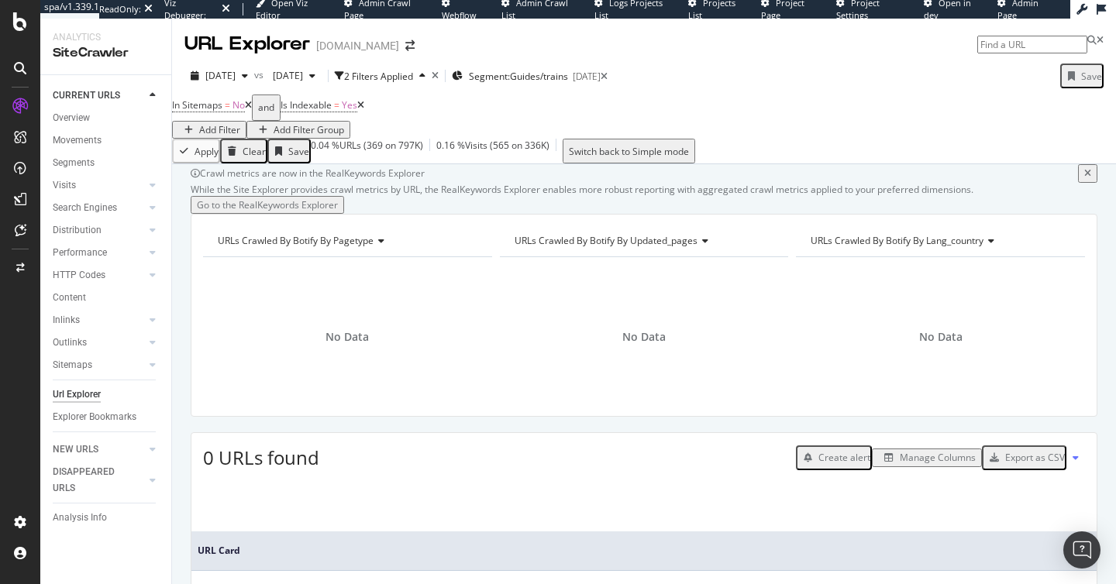
click at [364, 110] on icon at bounding box center [360, 105] width 7 height 9
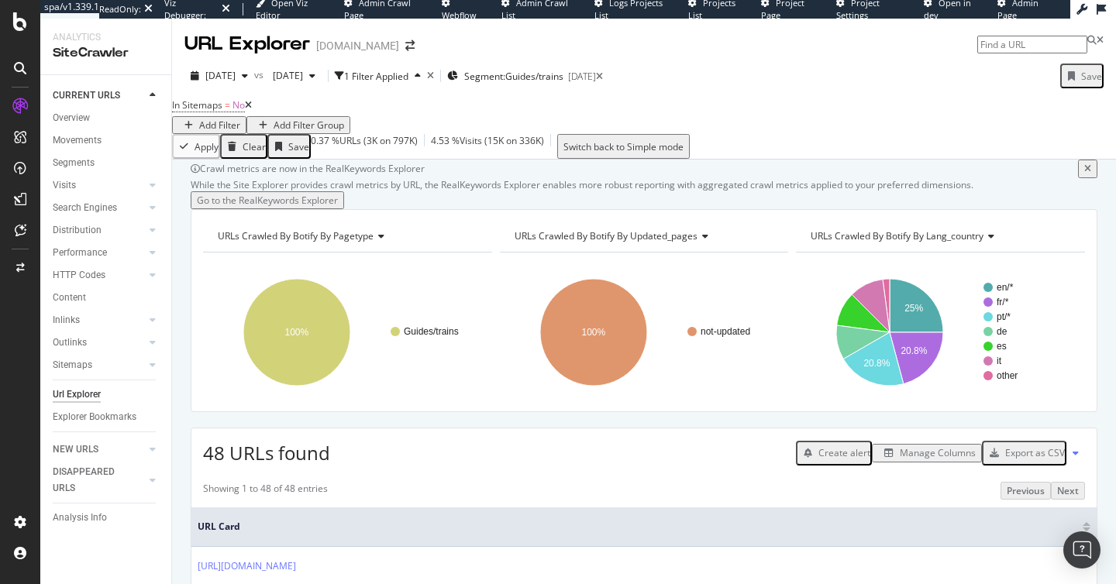
click at [987, 43] on input at bounding box center [1032, 45] width 110 height 18
paste input "https://www.raileurope.com/de/destinations/trains-to-birmingham"
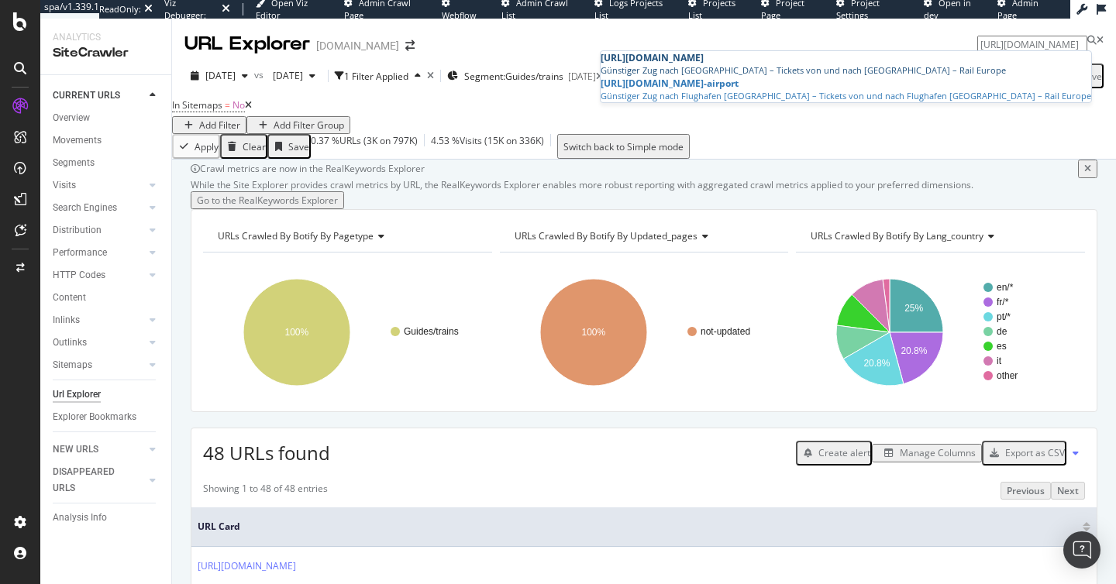
type input "https://www.raileurope.com/de/destinations/trains-to-birmingham"
click at [973, 64] on div "https://www.raileurope.com/de/destinations/trains-to-birmingham" at bounding box center [846, 57] width 491 height 13
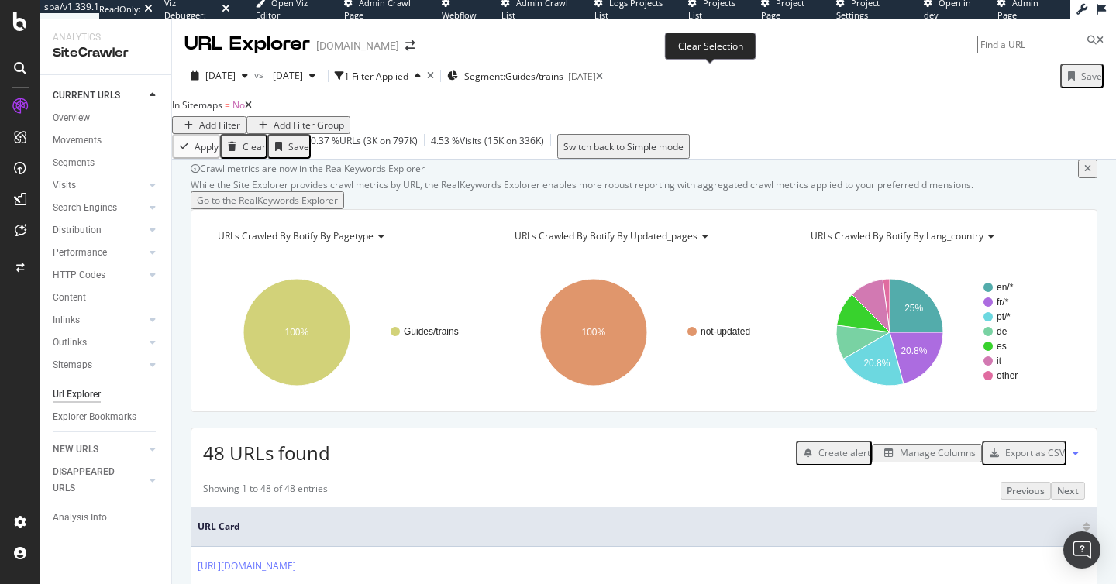
click at [603, 75] on icon at bounding box center [599, 76] width 7 height 9
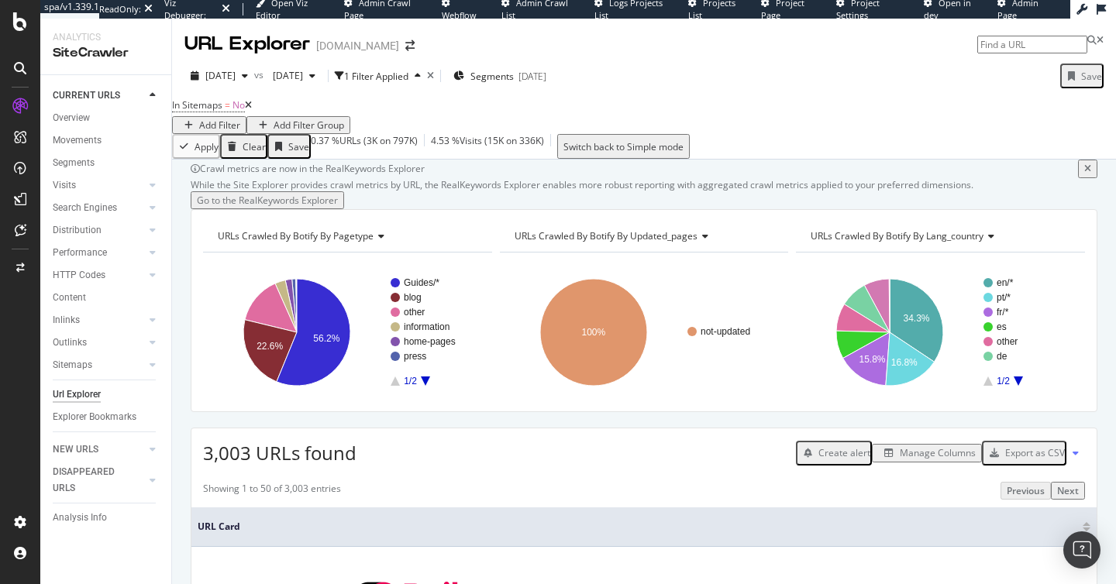
click at [240, 119] on div "Add Filter" at bounding box center [219, 125] width 41 height 13
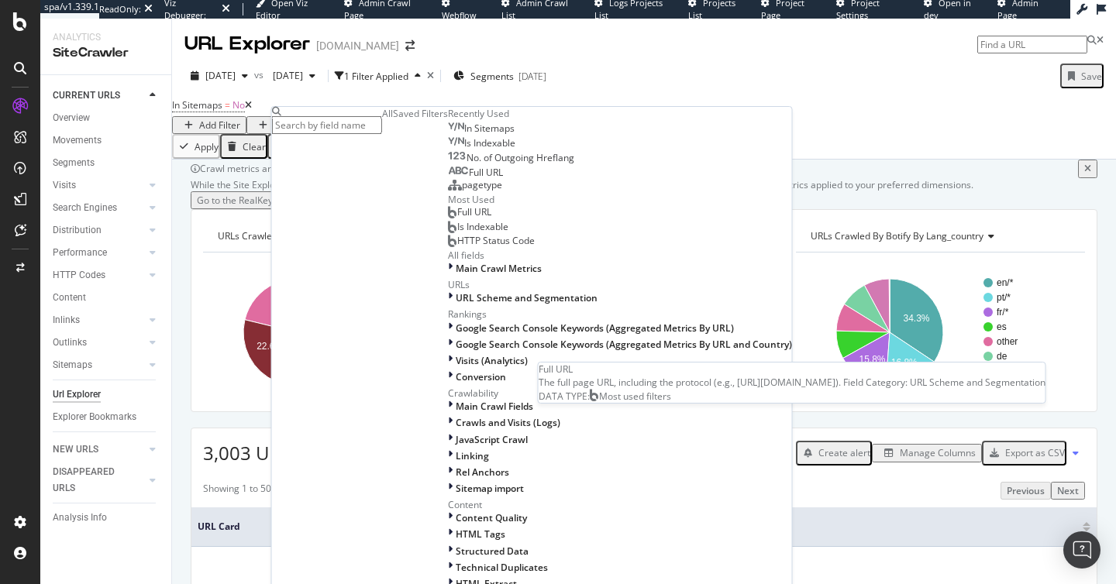
click at [448, 219] on div "Full URL" at bounding box center [469, 212] width 43 height 12
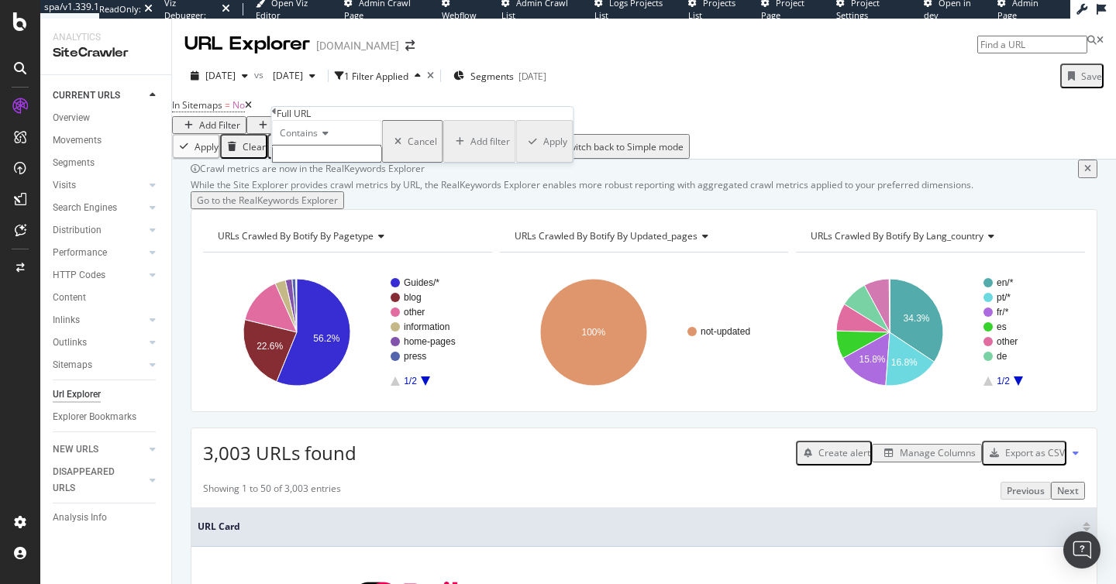
click at [331, 163] on input "text" at bounding box center [327, 154] width 110 height 18
type input "www."
click at [543, 153] on div "Apply" at bounding box center [555, 145] width 24 height 13
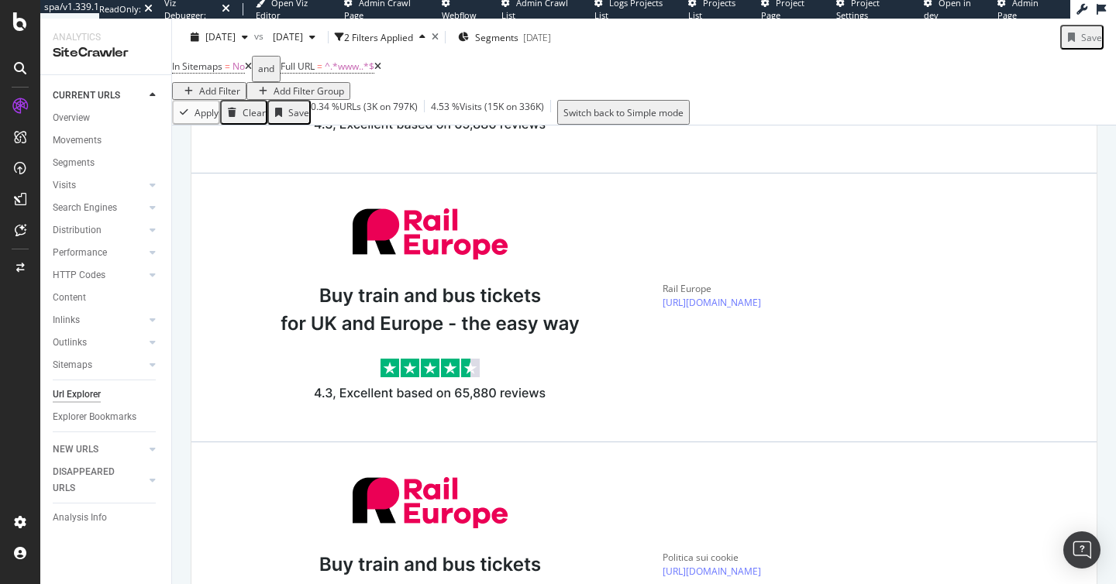
scroll to position [3347, 0]
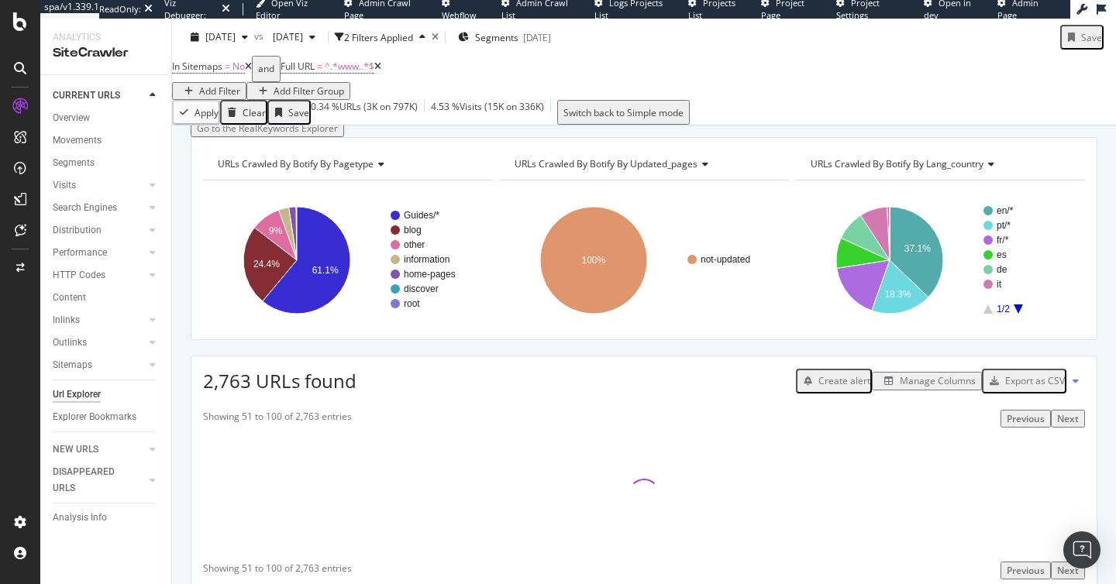
scroll to position [48, 0]
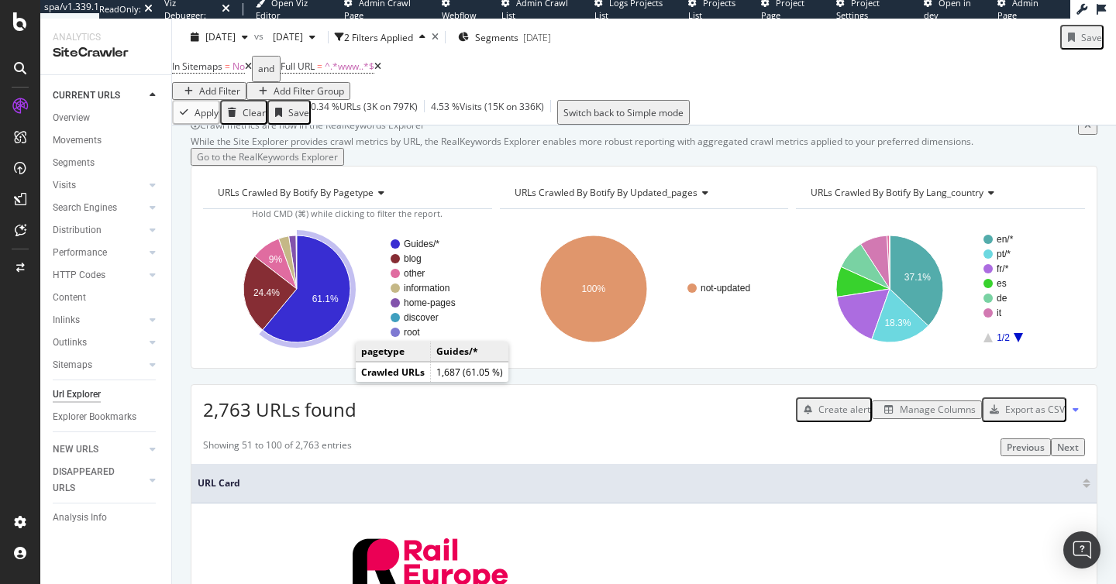
click at [332, 305] on text "61.1%" at bounding box center [325, 299] width 26 height 11
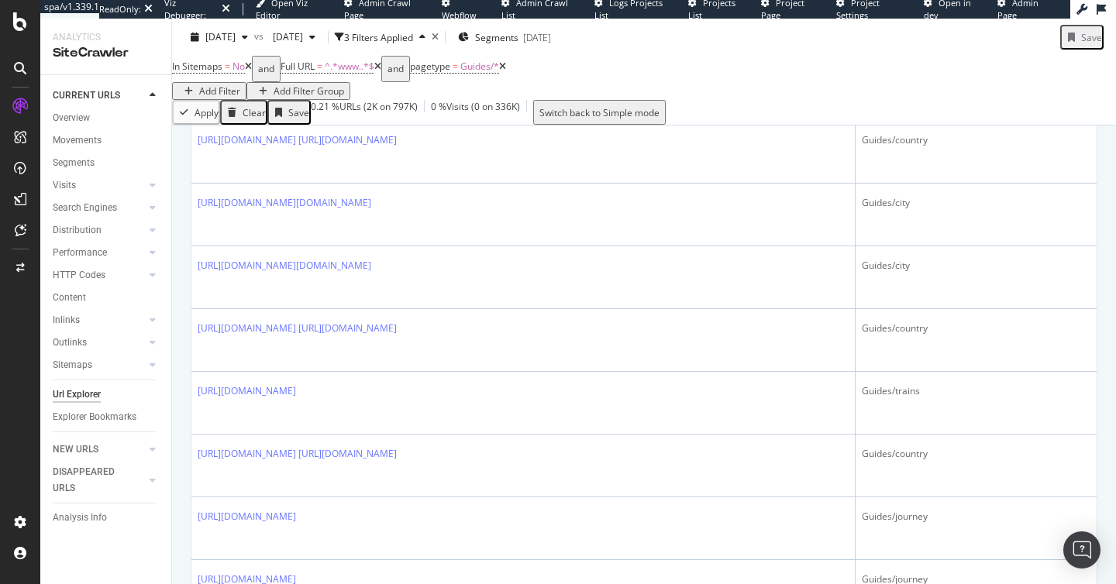
scroll to position [1000, 0]
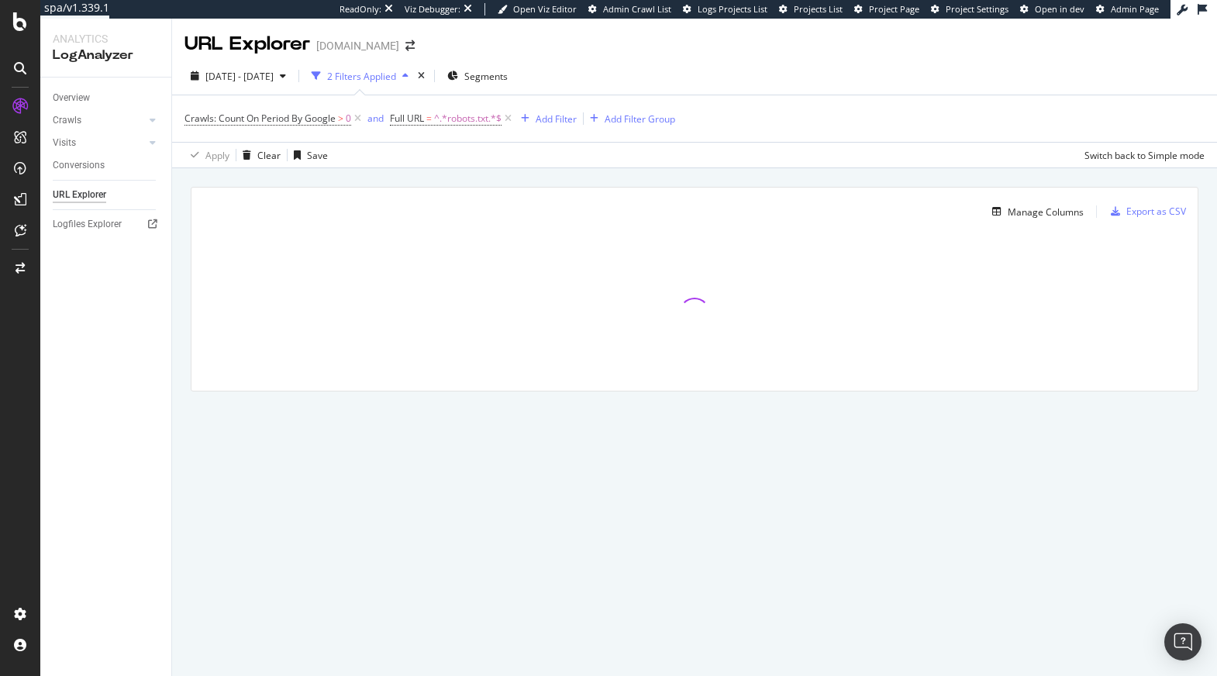
click at [432, 520] on div "URL Explorer raileurope.com 2025 Jan. 12th - Feb. 10th 2 Filters Applied Segmen…" at bounding box center [694, 347] width 1045 height 657
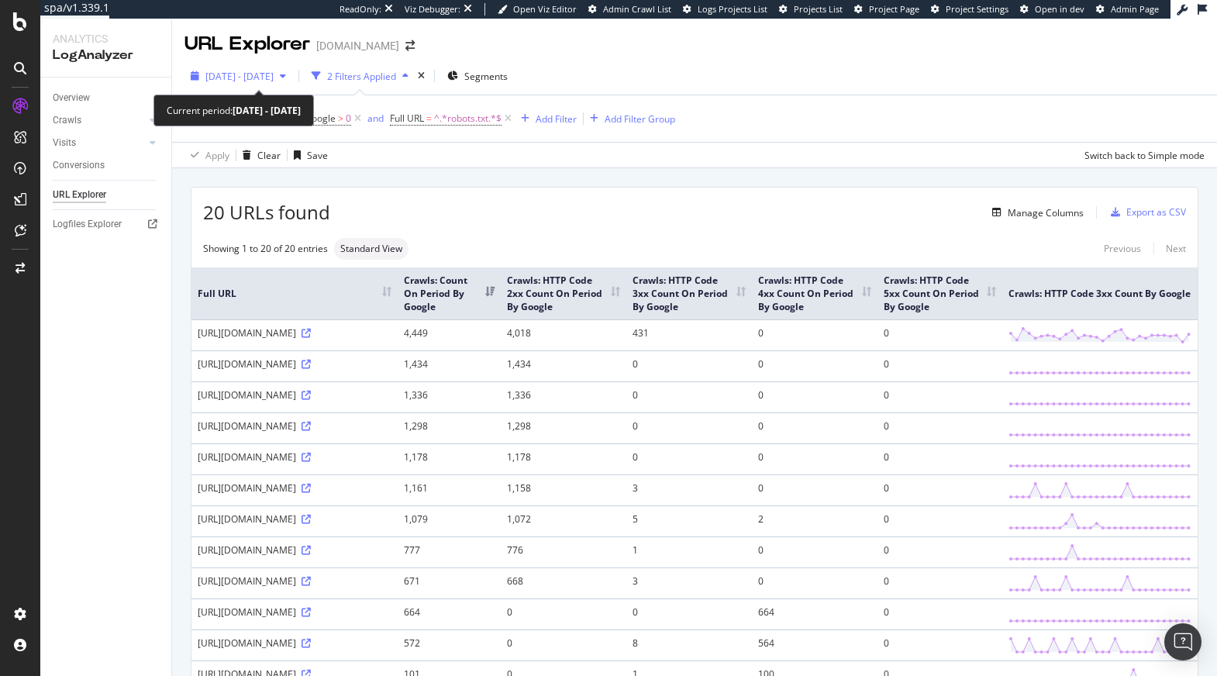
click at [274, 76] on span "2025 Jan. 12th - Feb. 10th" at bounding box center [239, 76] width 68 height 13
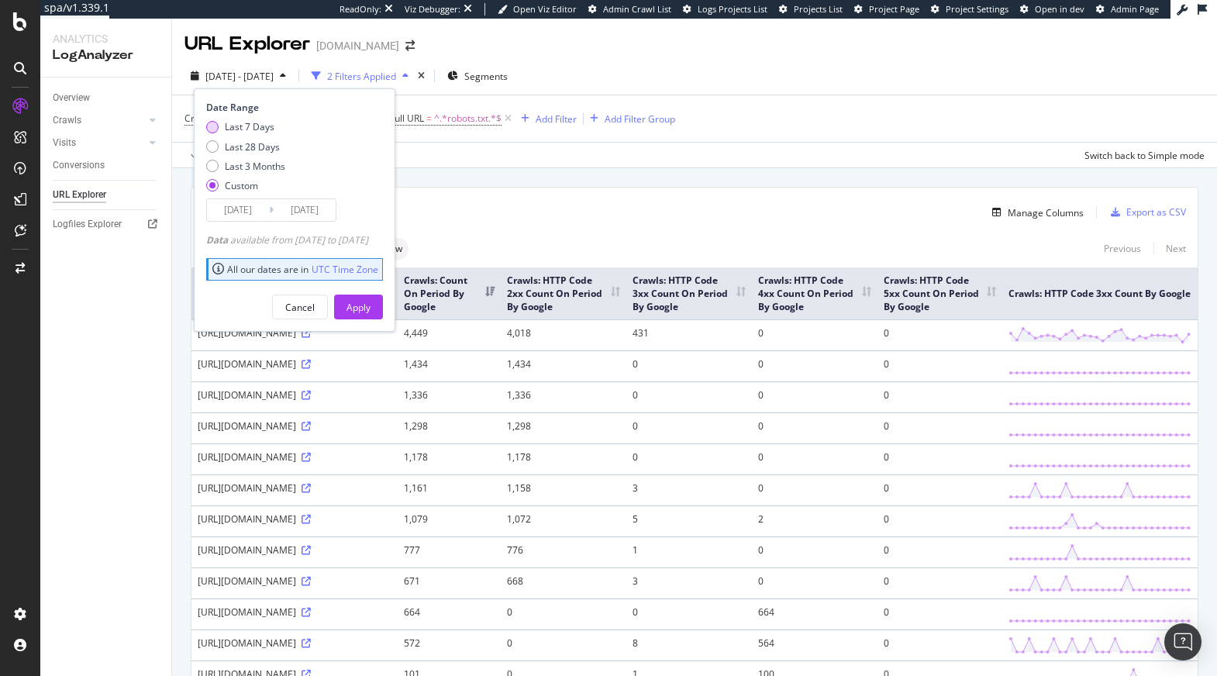
click at [236, 125] on div "Last 7 Days" at bounding box center [250, 126] width 50 height 13
type input "2025/10/02"
type input "2025/10/08"
click at [239, 144] on div "Last 28 Days" at bounding box center [252, 146] width 55 height 13
type input "2025/09/11"
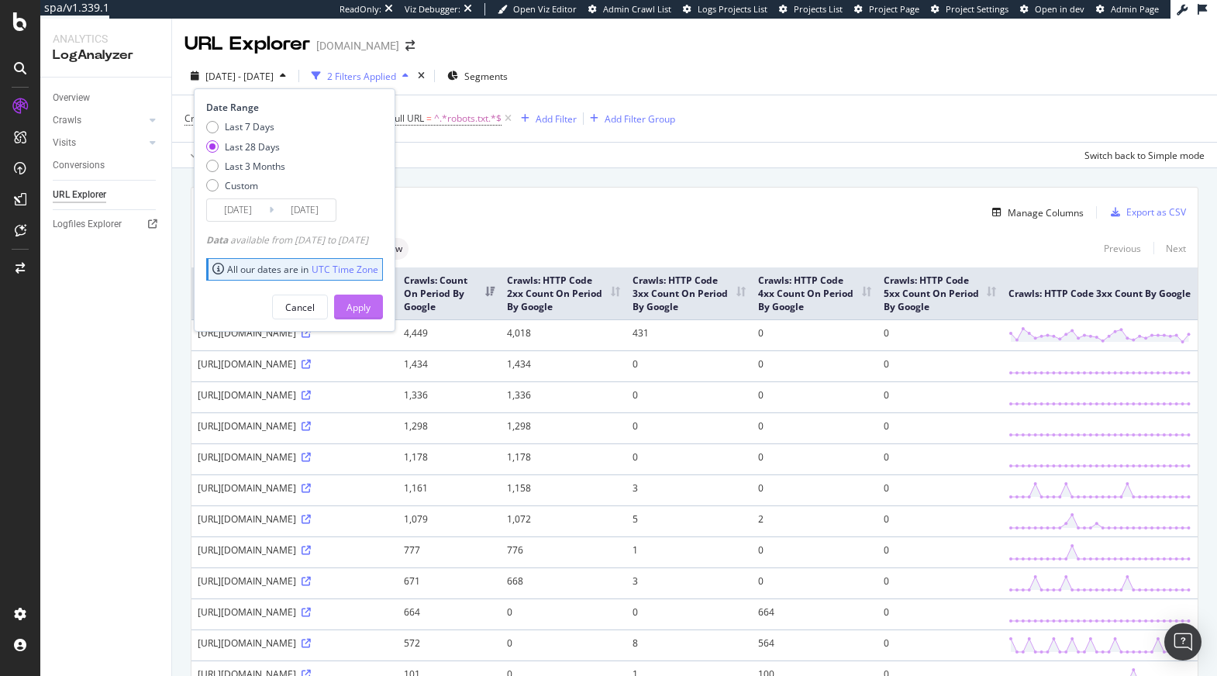
click at [370, 301] on div "Apply" at bounding box center [358, 307] width 24 height 13
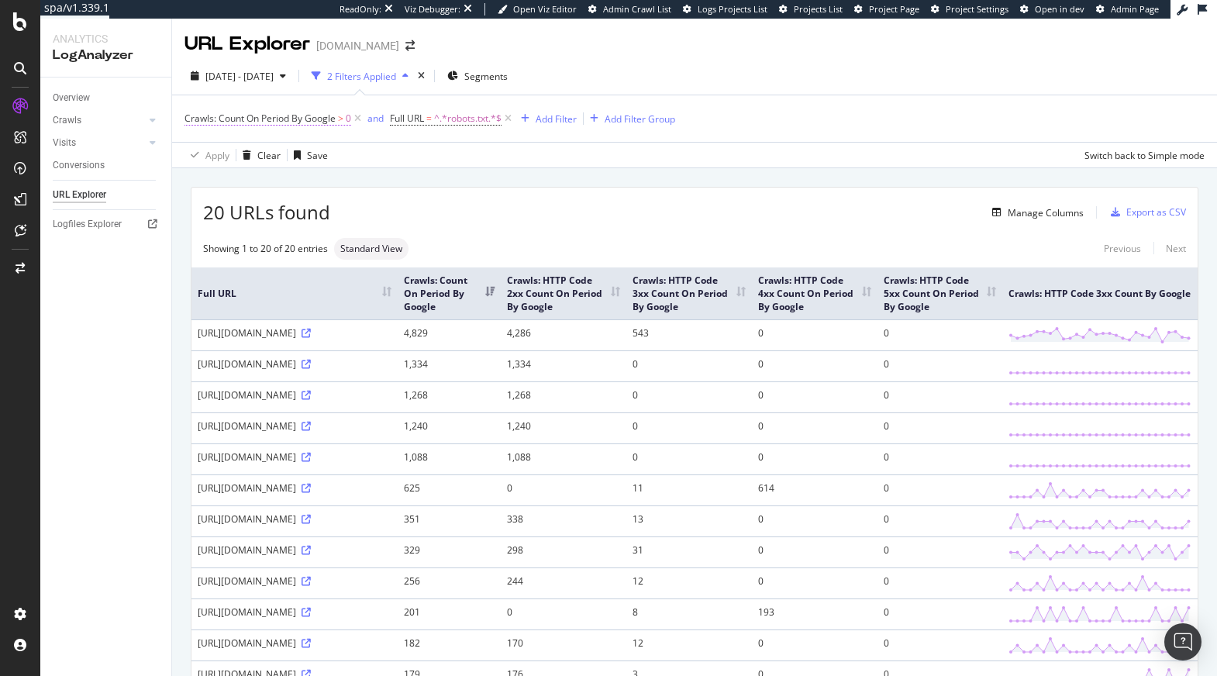
click at [280, 118] on span "Crawls: Count On Period By Google" at bounding box center [259, 118] width 151 height 13
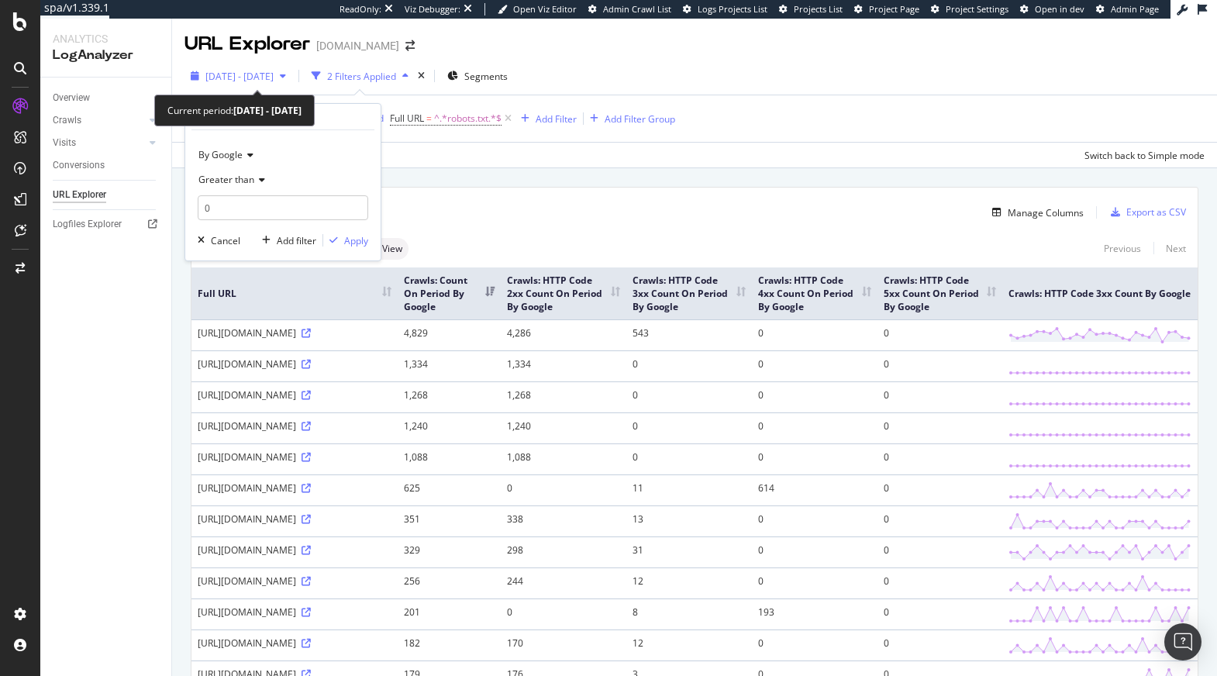
click at [270, 75] on span "2025 Sep. 11th - Oct. 8th" at bounding box center [239, 76] width 68 height 13
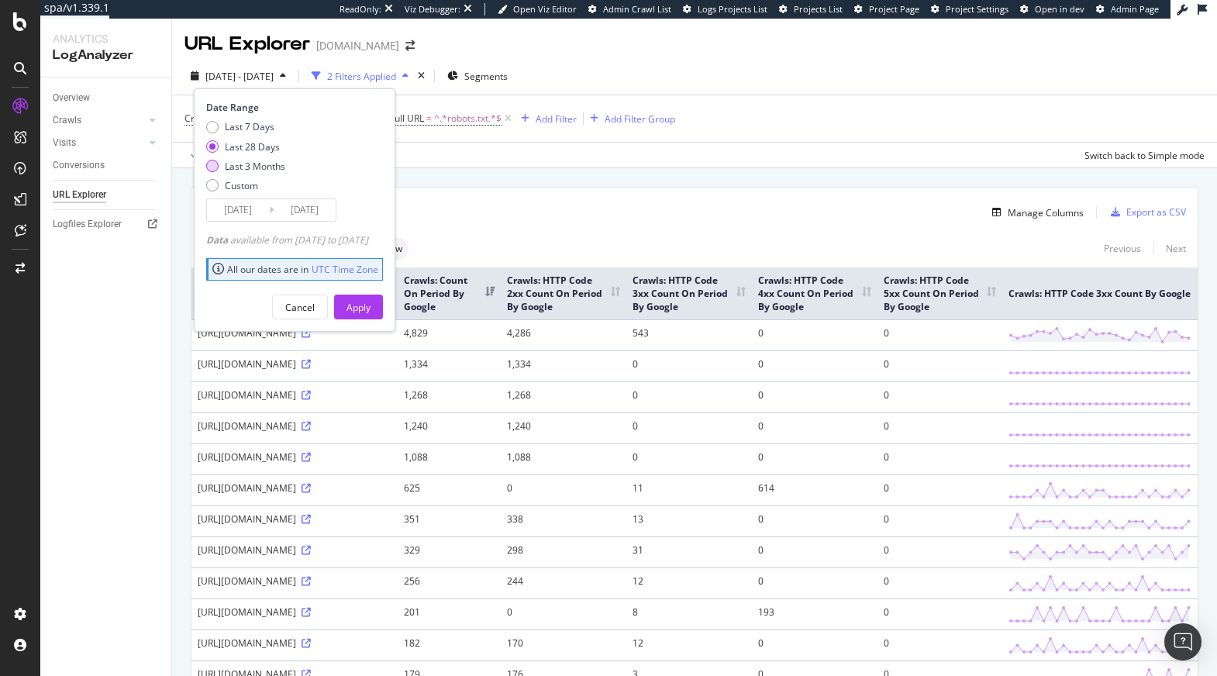
click at [270, 160] on div "Last 3 Months" at bounding box center [255, 166] width 60 height 13
type input "2025/07/09"
click at [370, 301] on div "Apply" at bounding box center [358, 307] width 24 height 13
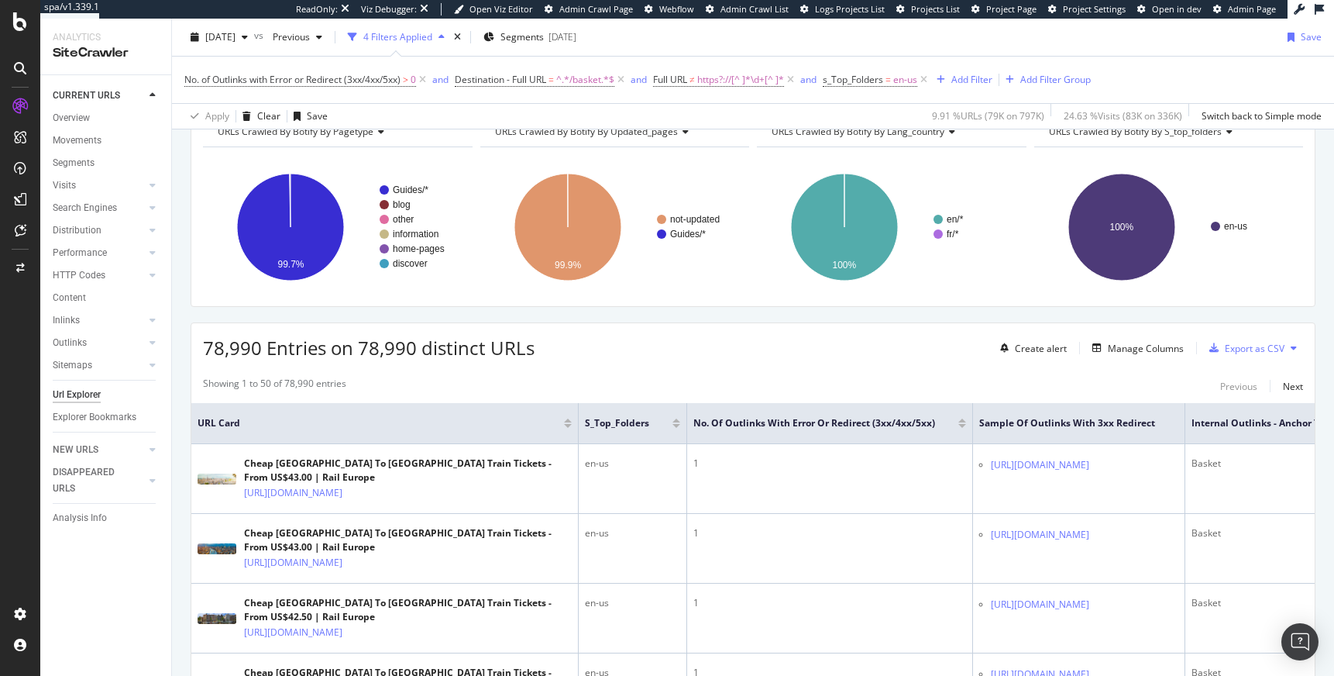
scroll to position [208, 0]
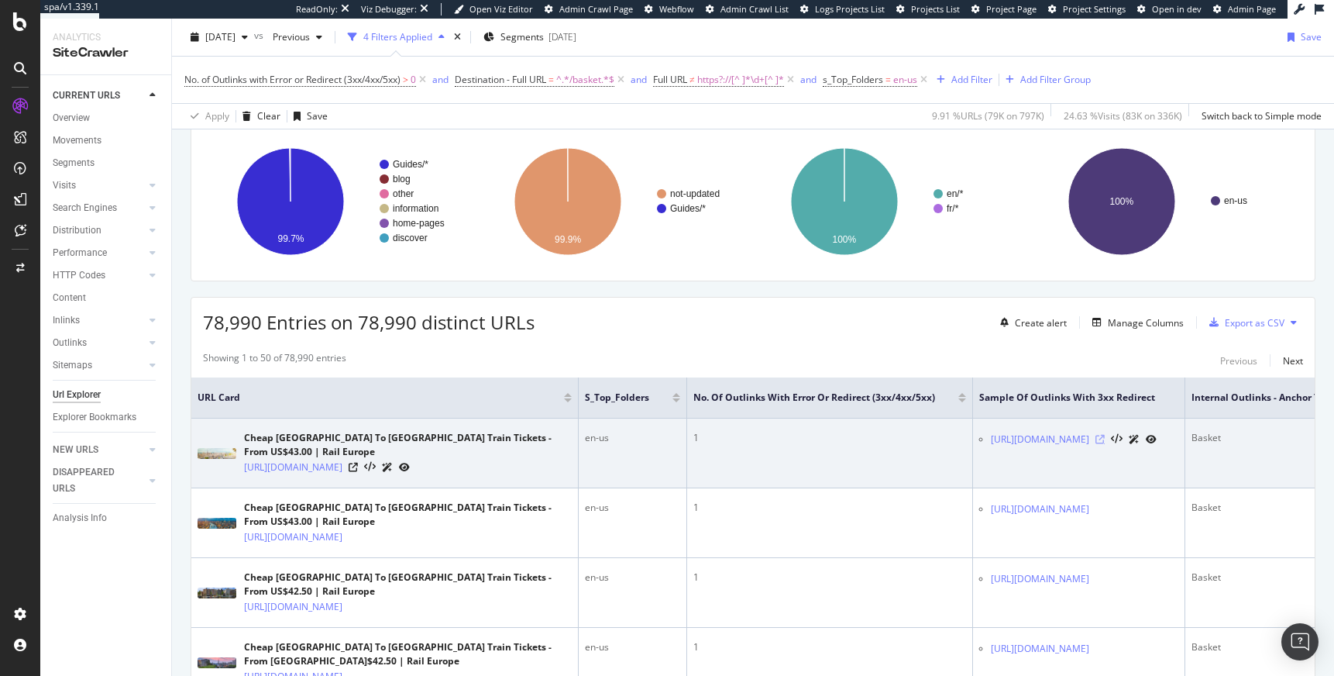
click at [1105, 438] on icon at bounding box center [1100, 439] width 9 height 9
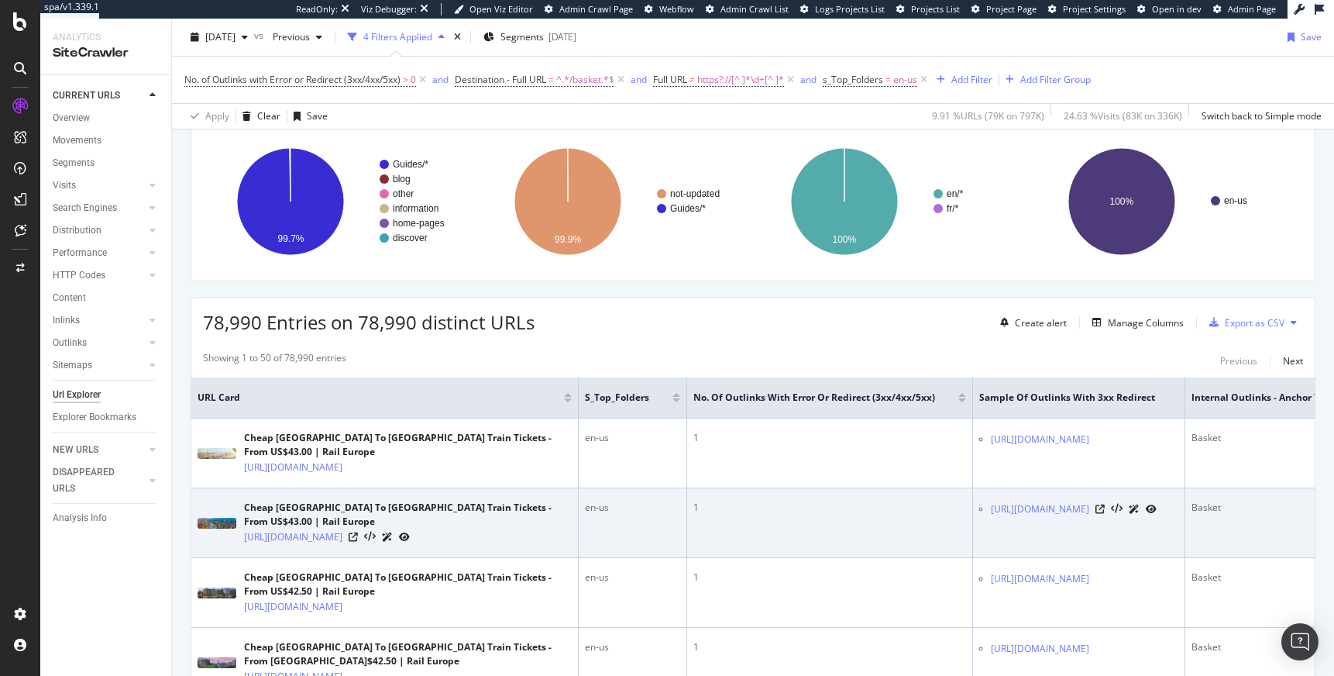
drag, startPoint x: 1173, startPoint y: 510, endPoint x: 990, endPoint y: 502, distance: 183.8
click at [990, 502] on ul "[URL][DOMAIN_NAME]" at bounding box center [1079, 509] width 199 height 16
copy link "[URL][DOMAIN_NAME]"
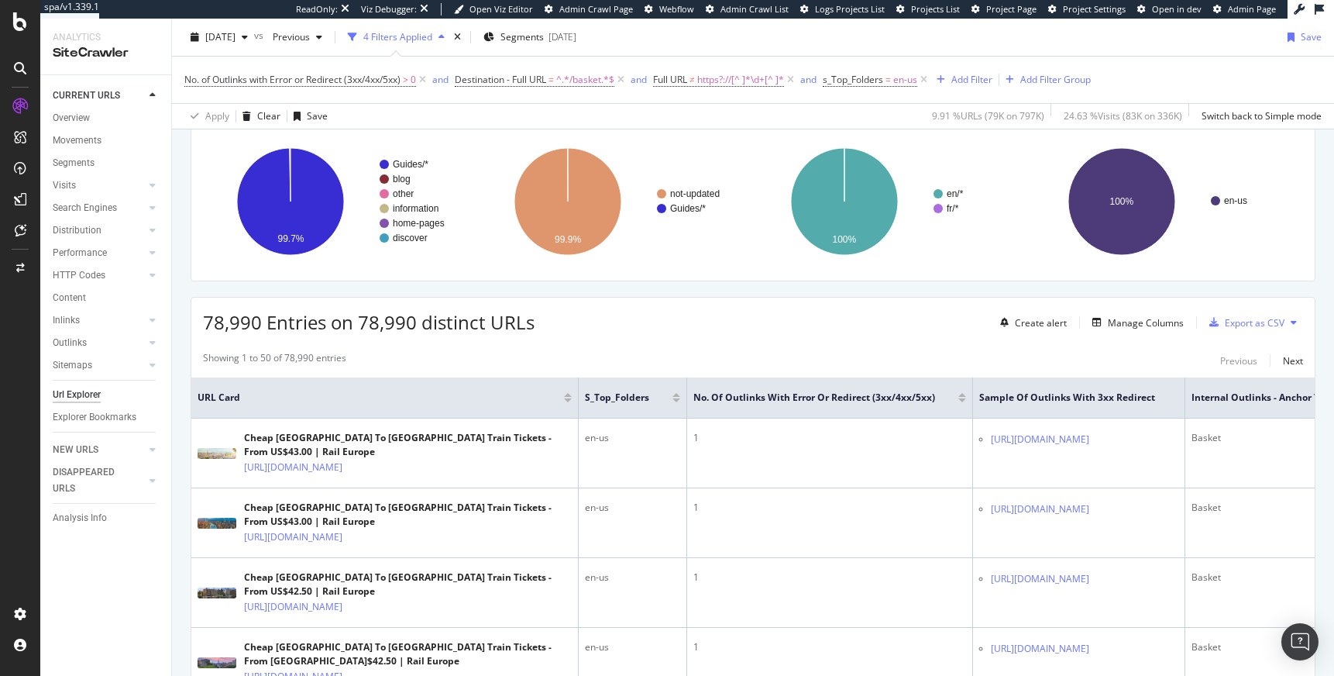
click at [653, 357] on div "Showing 1 to 50 of 78,990 entries Previous Next" at bounding box center [753, 360] width 1124 height 19
